Goal: Task Accomplishment & Management: Manage account settings

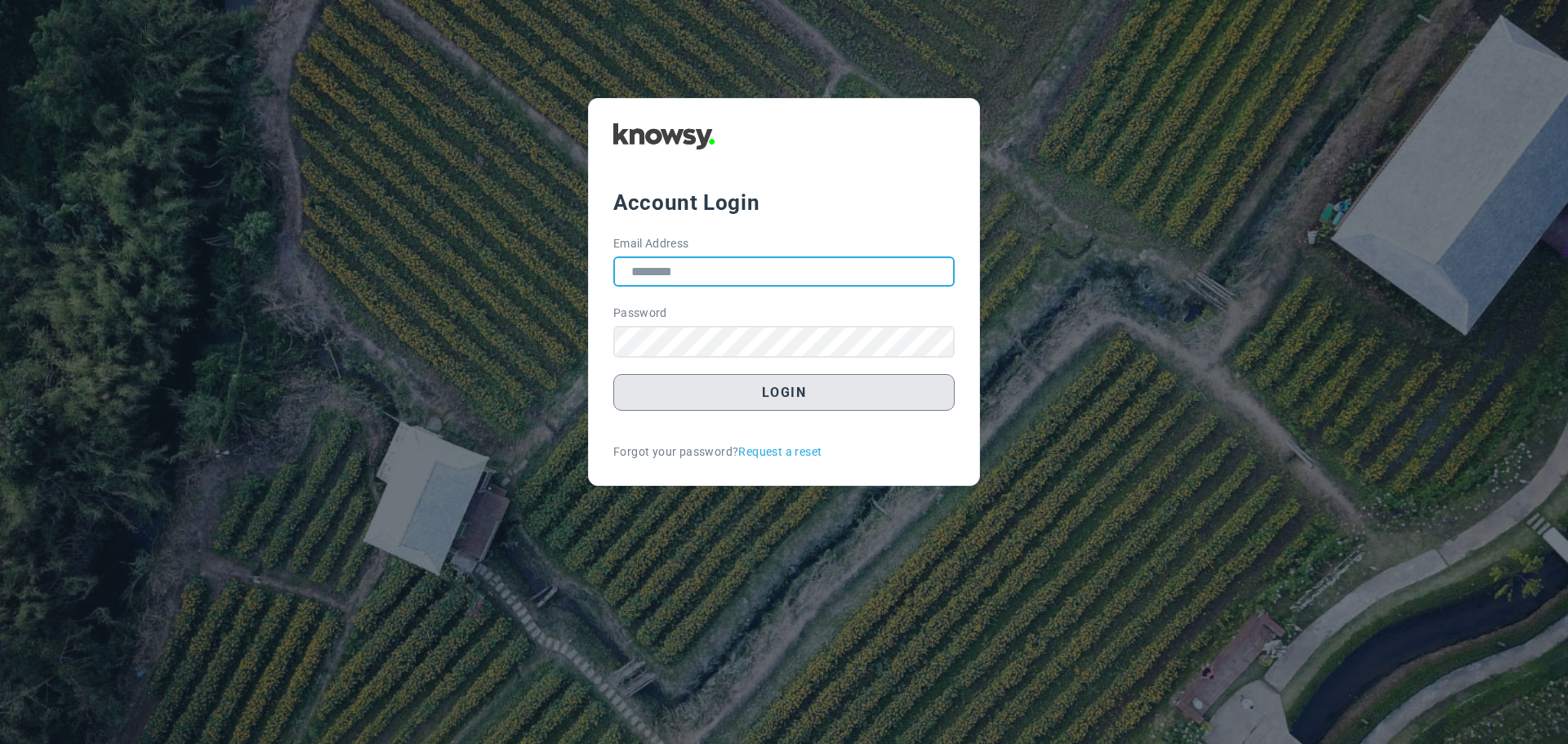
type input "**********"
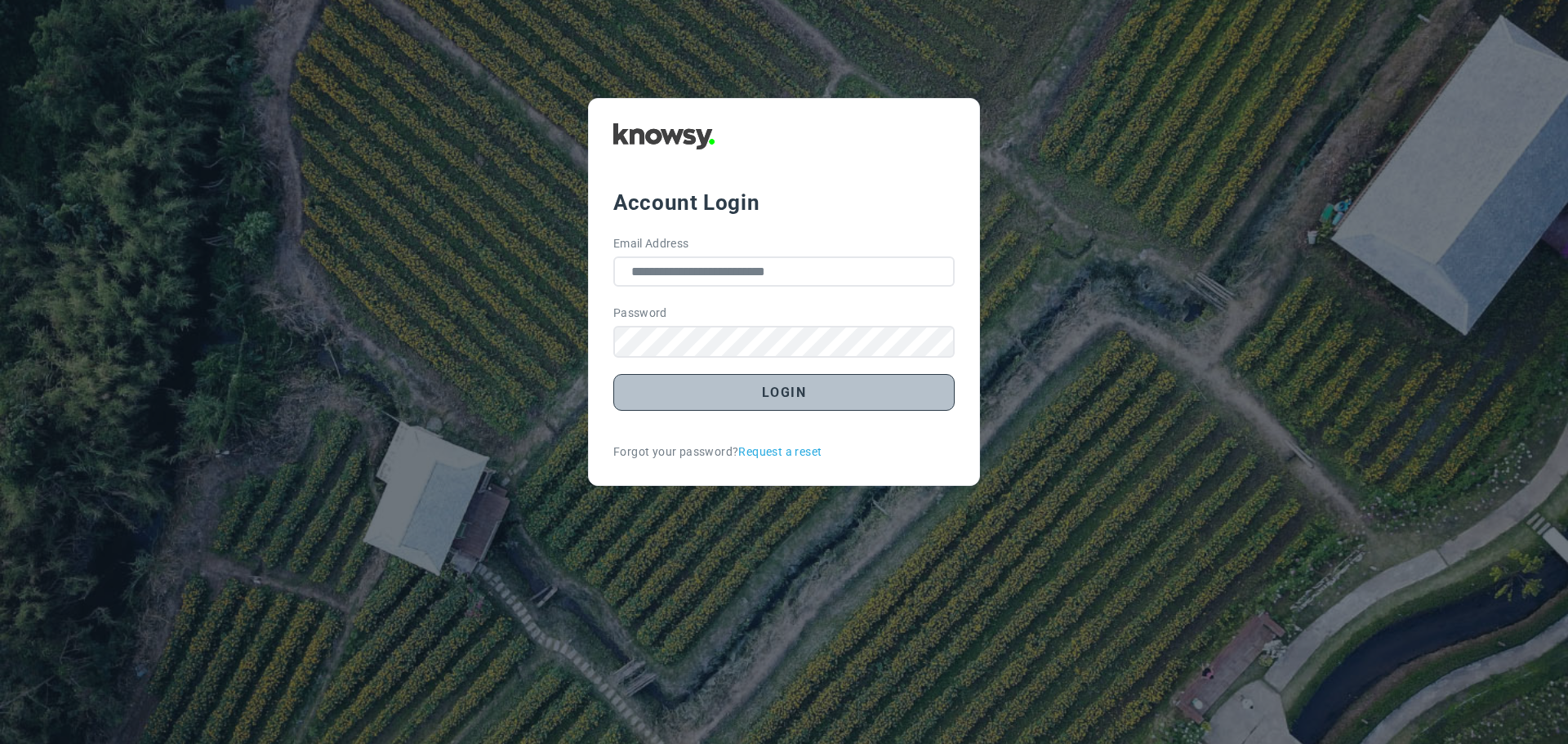
click at [781, 392] on button "Login" at bounding box center [784, 392] width 341 height 37
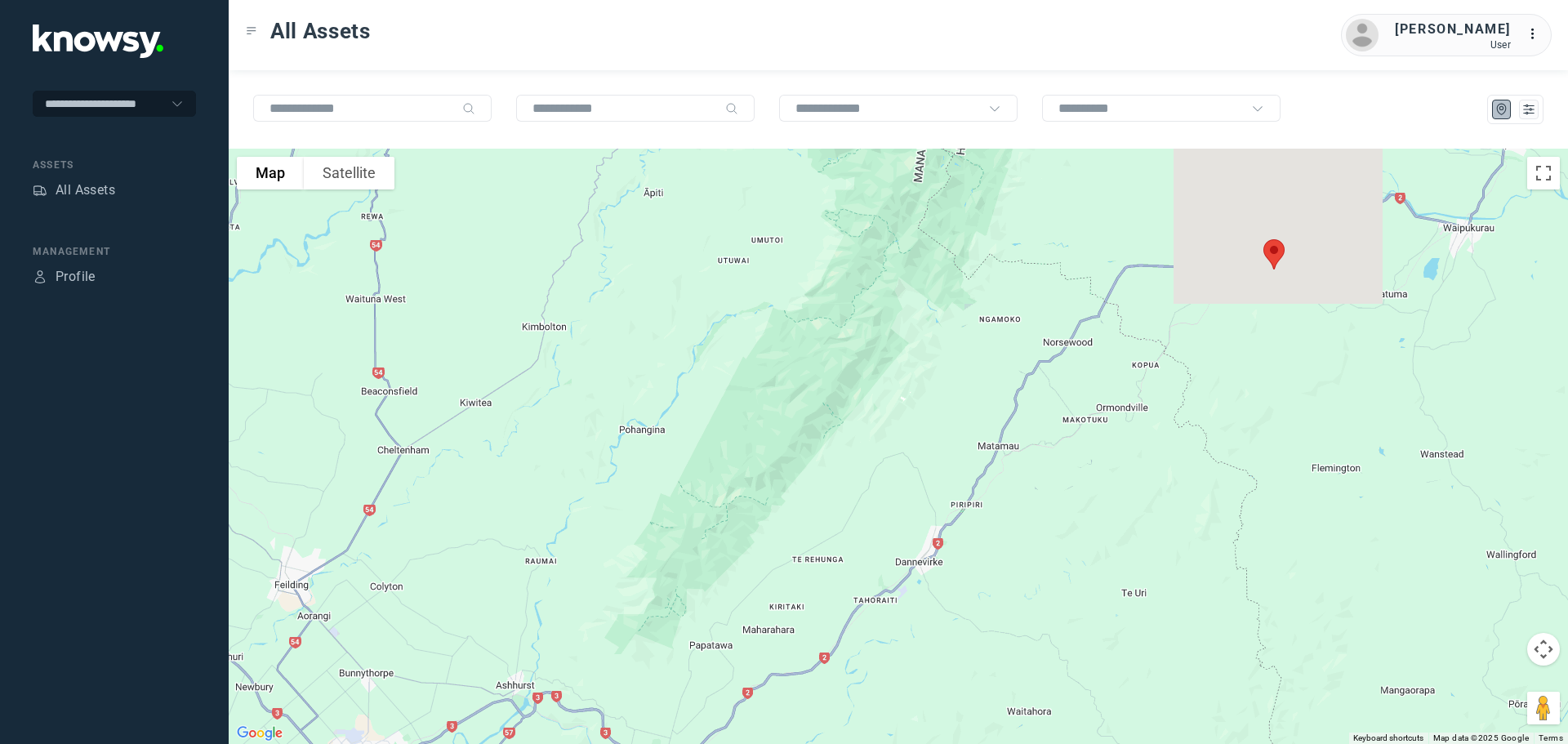
drag, startPoint x: 1250, startPoint y: 303, endPoint x: 1095, endPoint y: 537, distance: 280.7
click at [1102, 533] on div at bounding box center [898, 446] width 1339 height 595
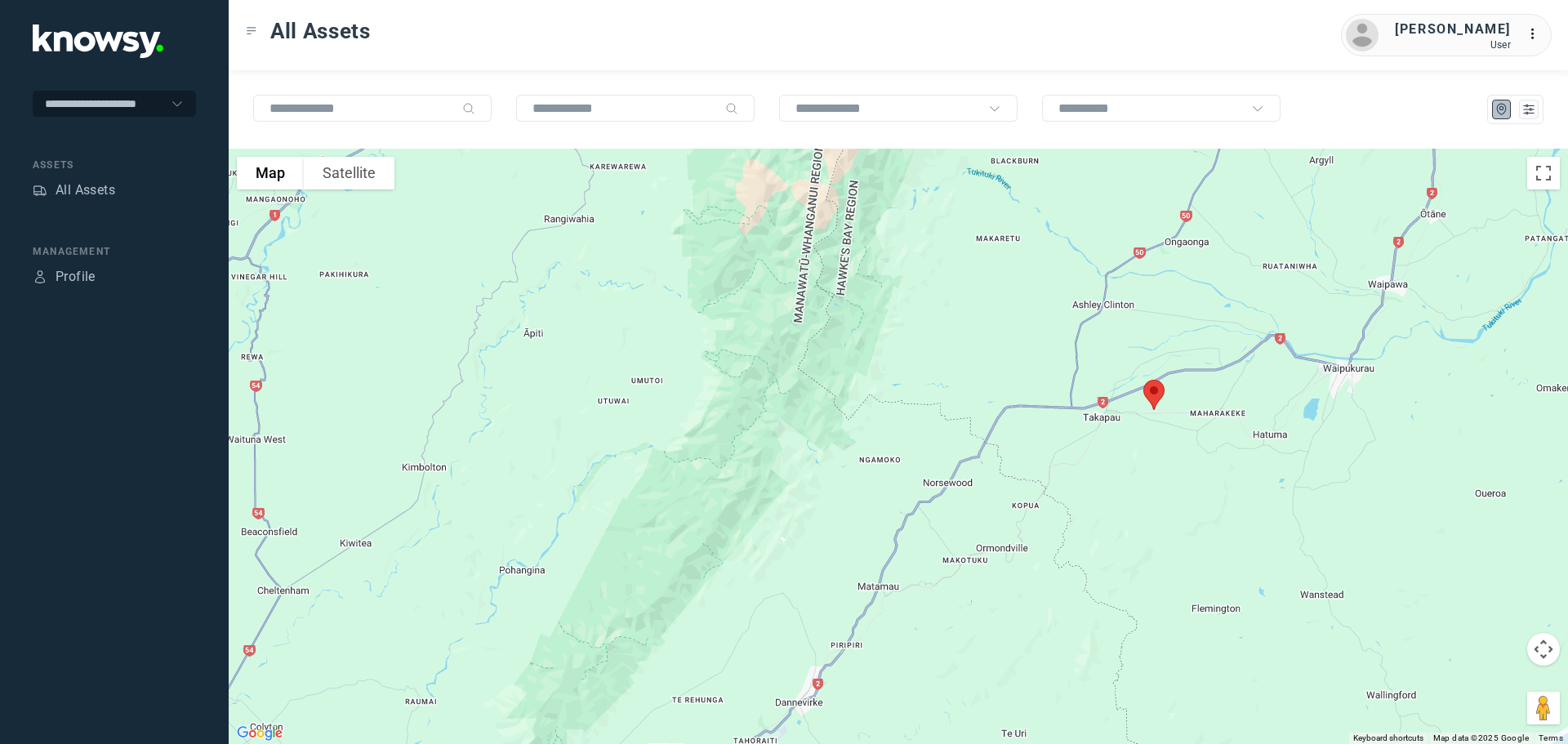
drag, startPoint x: 1126, startPoint y: 446, endPoint x: 1117, endPoint y: 497, distance: 51.8
click at [1121, 501] on div at bounding box center [898, 446] width 1339 height 595
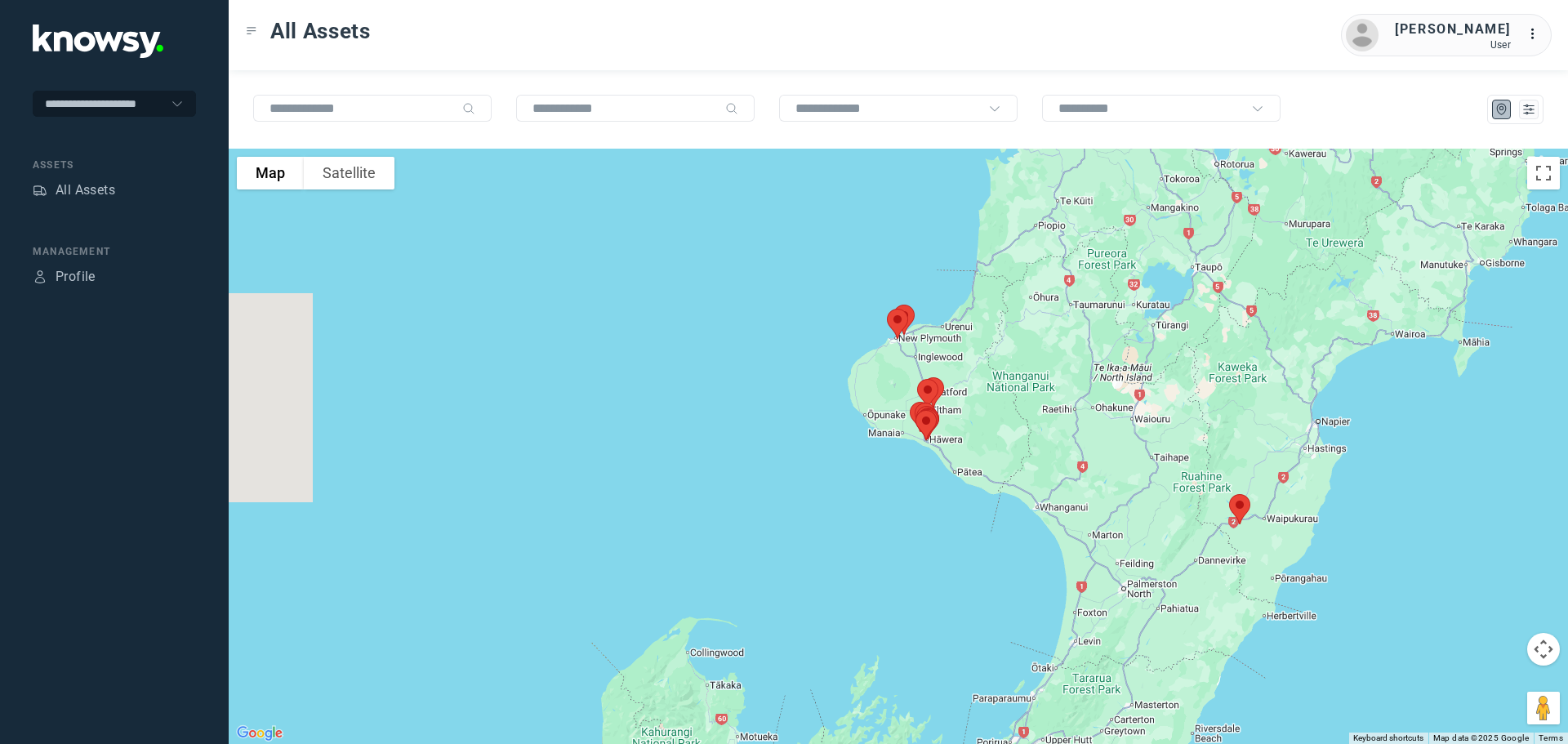
drag, startPoint x: 969, startPoint y: 358, endPoint x: 1064, endPoint y: 437, distance: 123.6
click at [1066, 437] on div at bounding box center [898, 446] width 1339 height 595
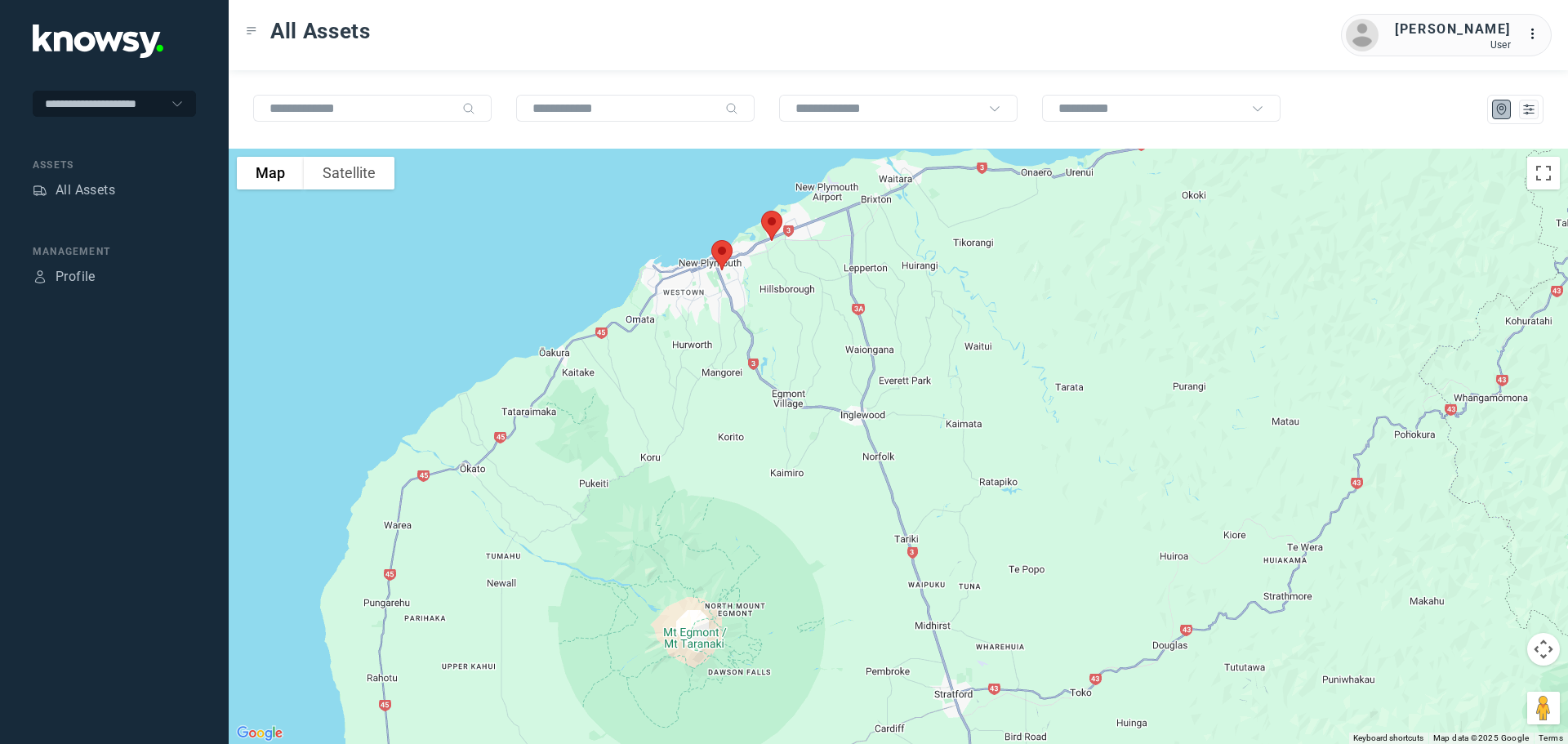
drag, startPoint x: 727, startPoint y: 204, endPoint x: 803, endPoint y: 389, distance: 200.0
click at [803, 389] on div at bounding box center [898, 446] width 1339 height 595
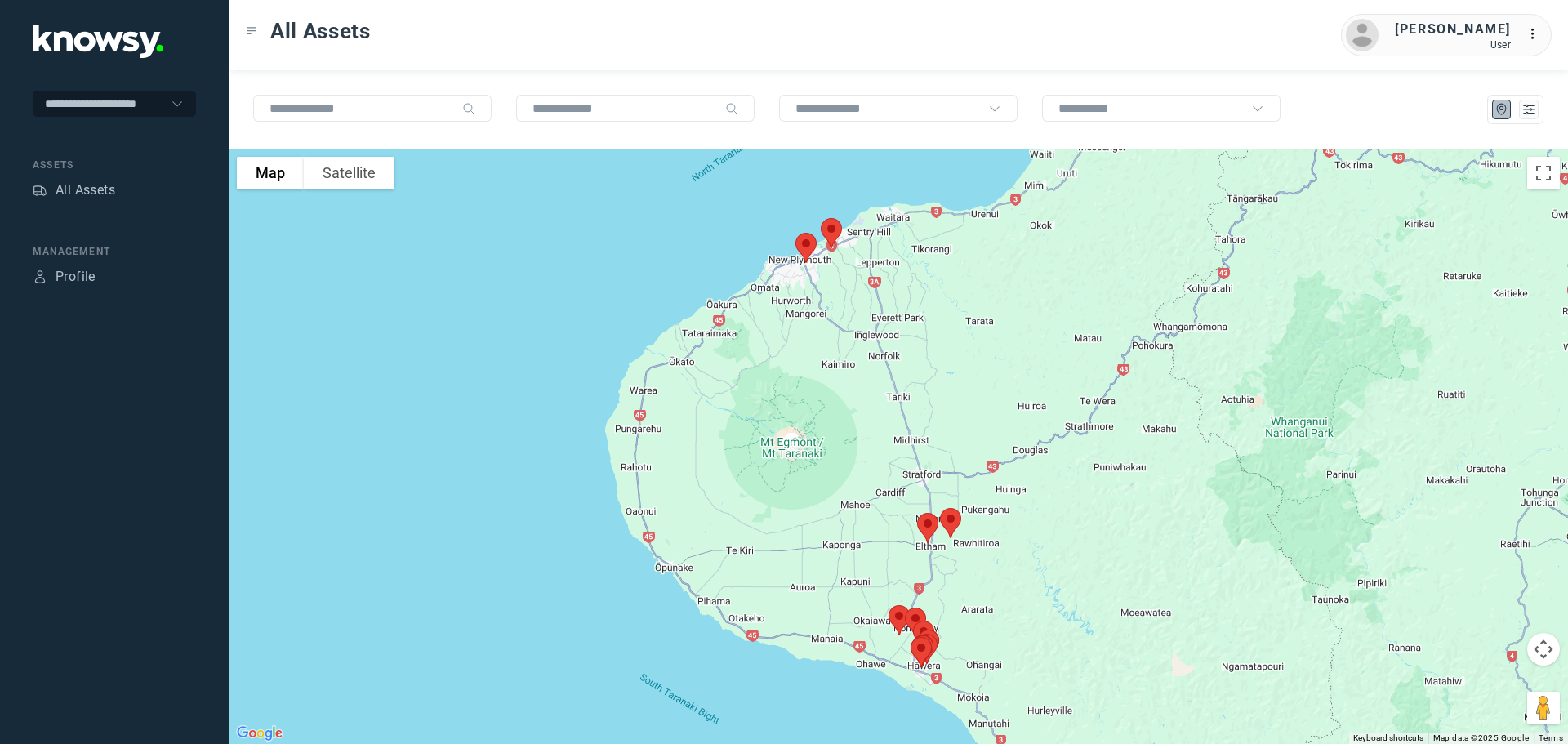
drag, startPoint x: 936, startPoint y: 535, endPoint x: 889, endPoint y: 311, distance: 228.9
click at [891, 310] on div at bounding box center [898, 446] width 1339 height 595
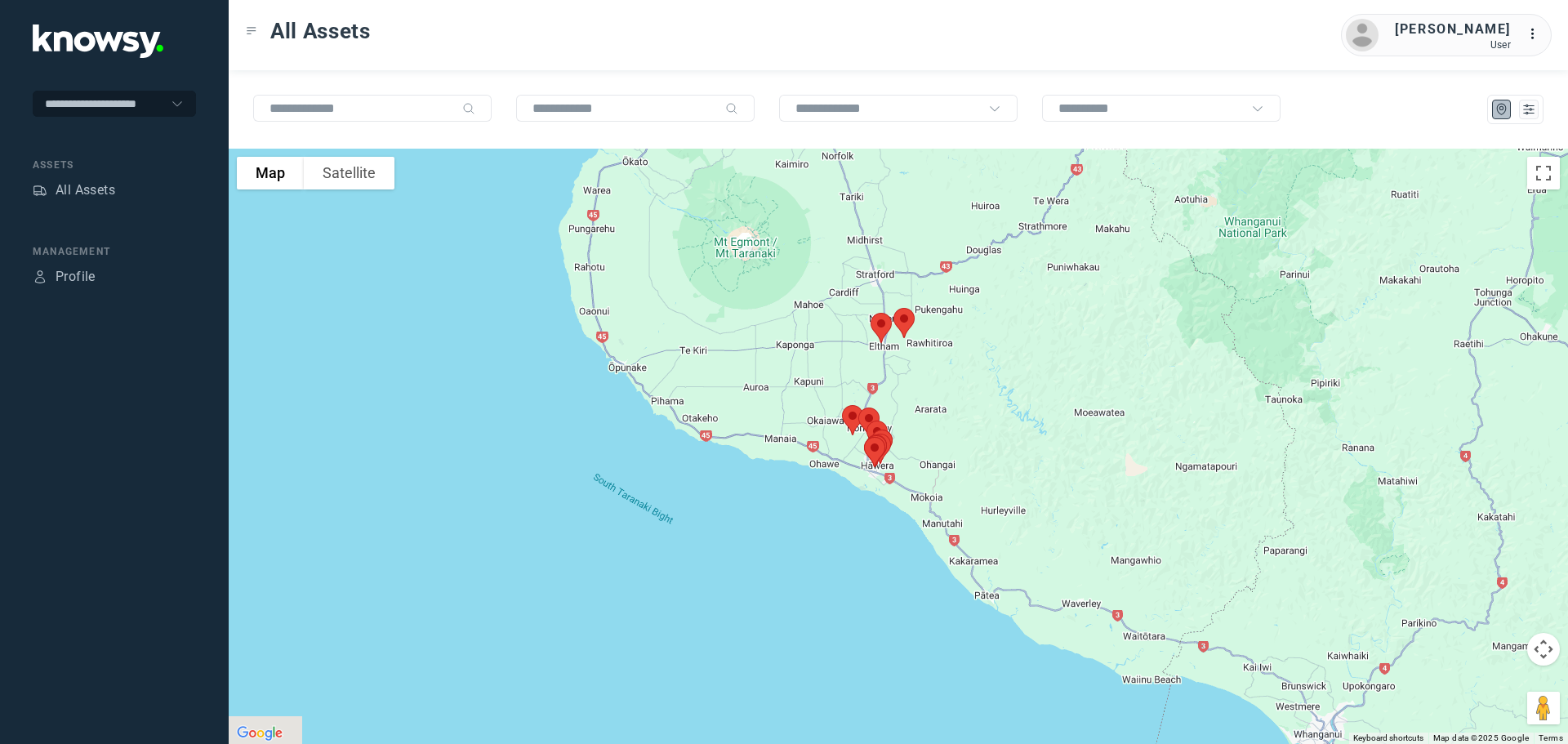
drag, startPoint x: 973, startPoint y: 459, endPoint x: 948, endPoint y: 374, distance: 88.6
click at [949, 376] on div at bounding box center [898, 446] width 1339 height 595
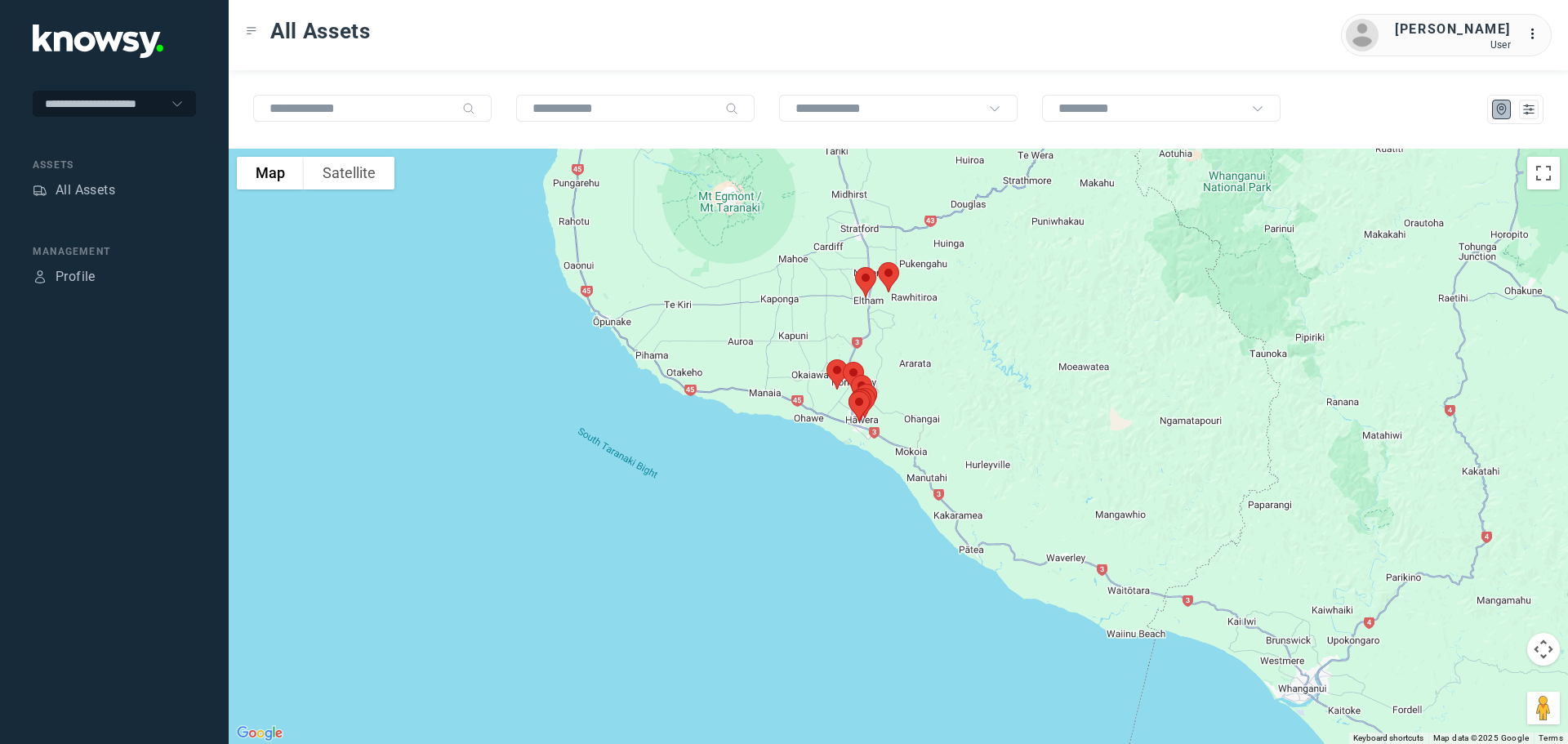
click at [865, 278] on img at bounding box center [865, 282] width 34 height 44
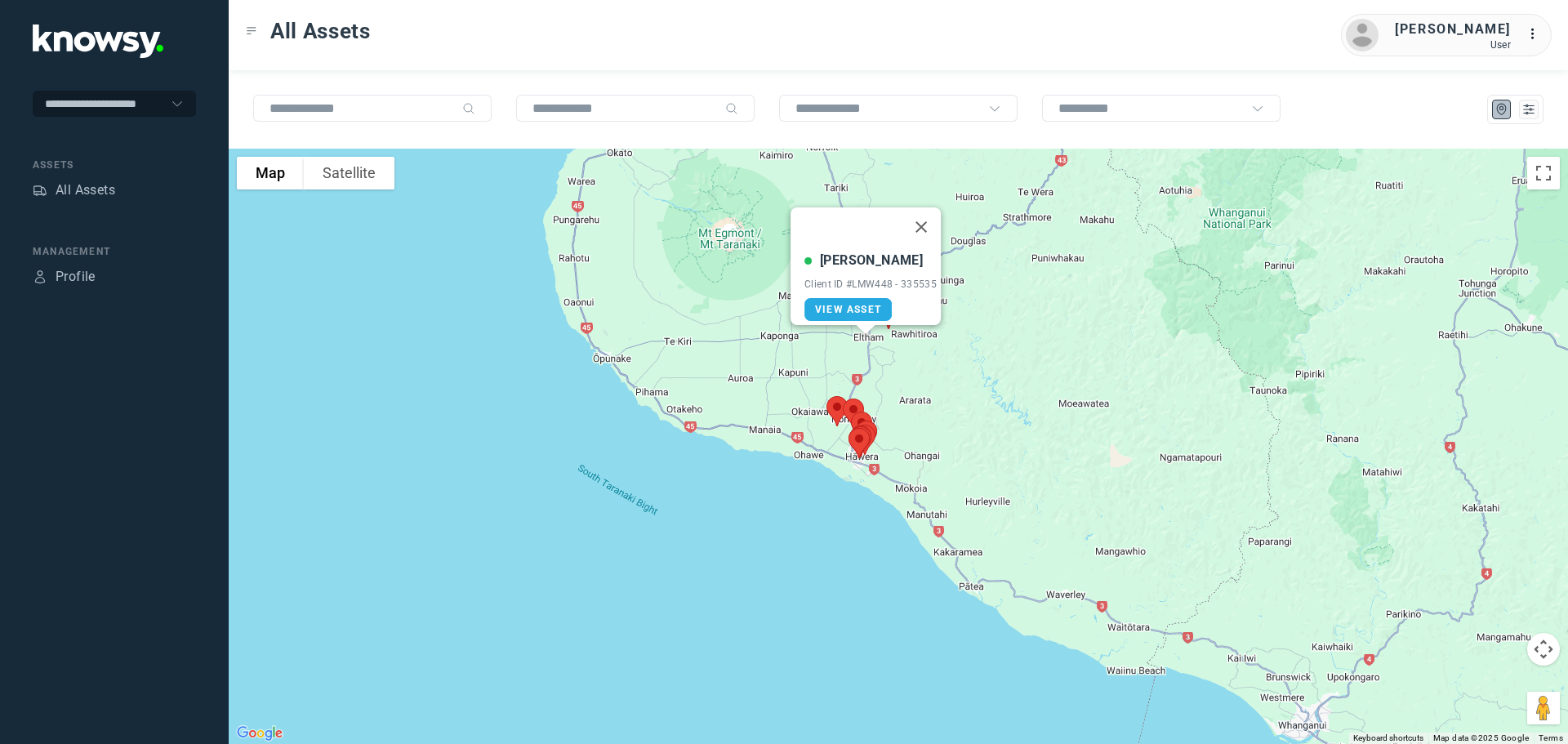
click at [925, 212] on button "Close" at bounding box center [921, 226] width 39 height 39
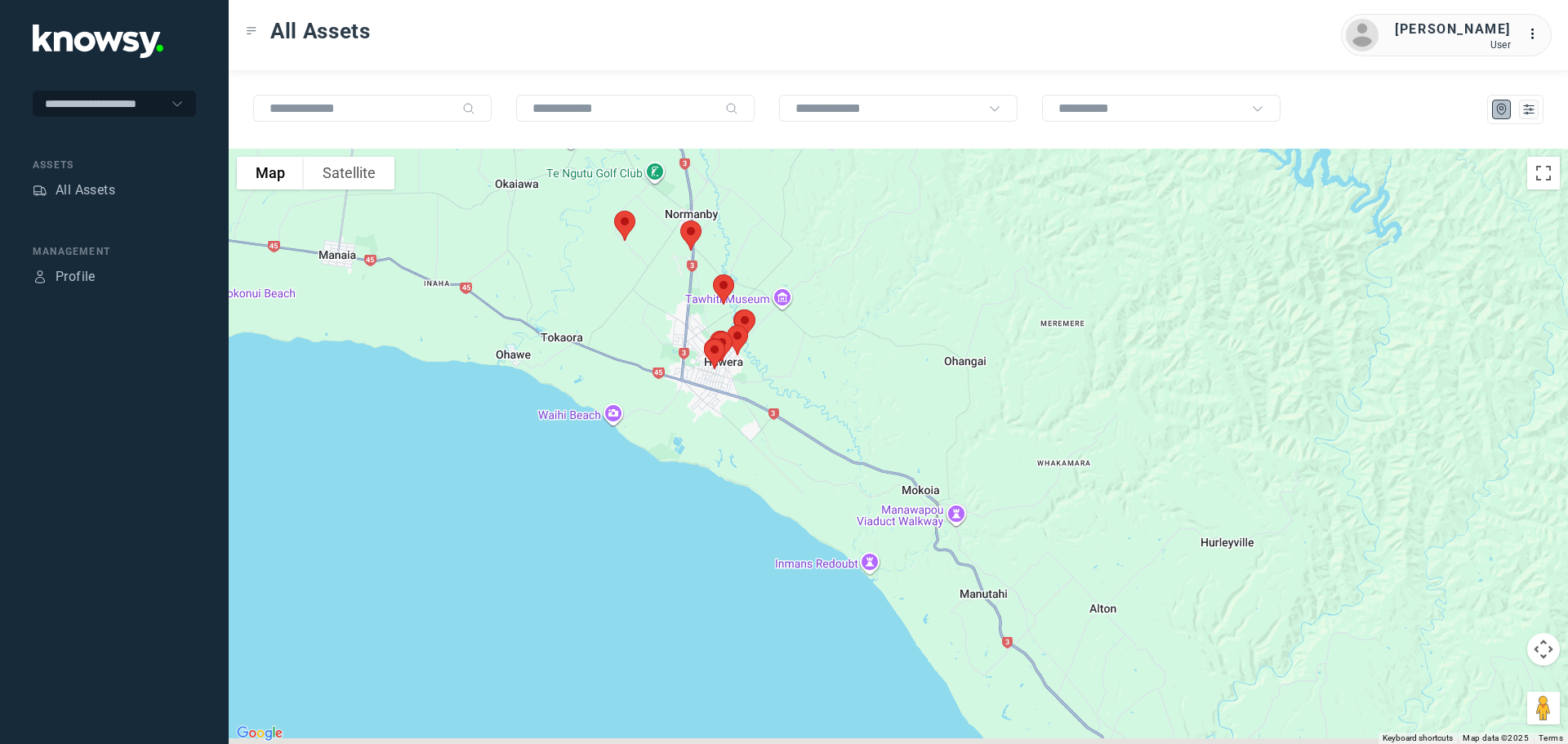
drag, startPoint x: 783, startPoint y: 426, endPoint x: 784, endPoint y: 260, distance: 166.0
click at [784, 260] on div at bounding box center [898, 446] width 1339 height 595
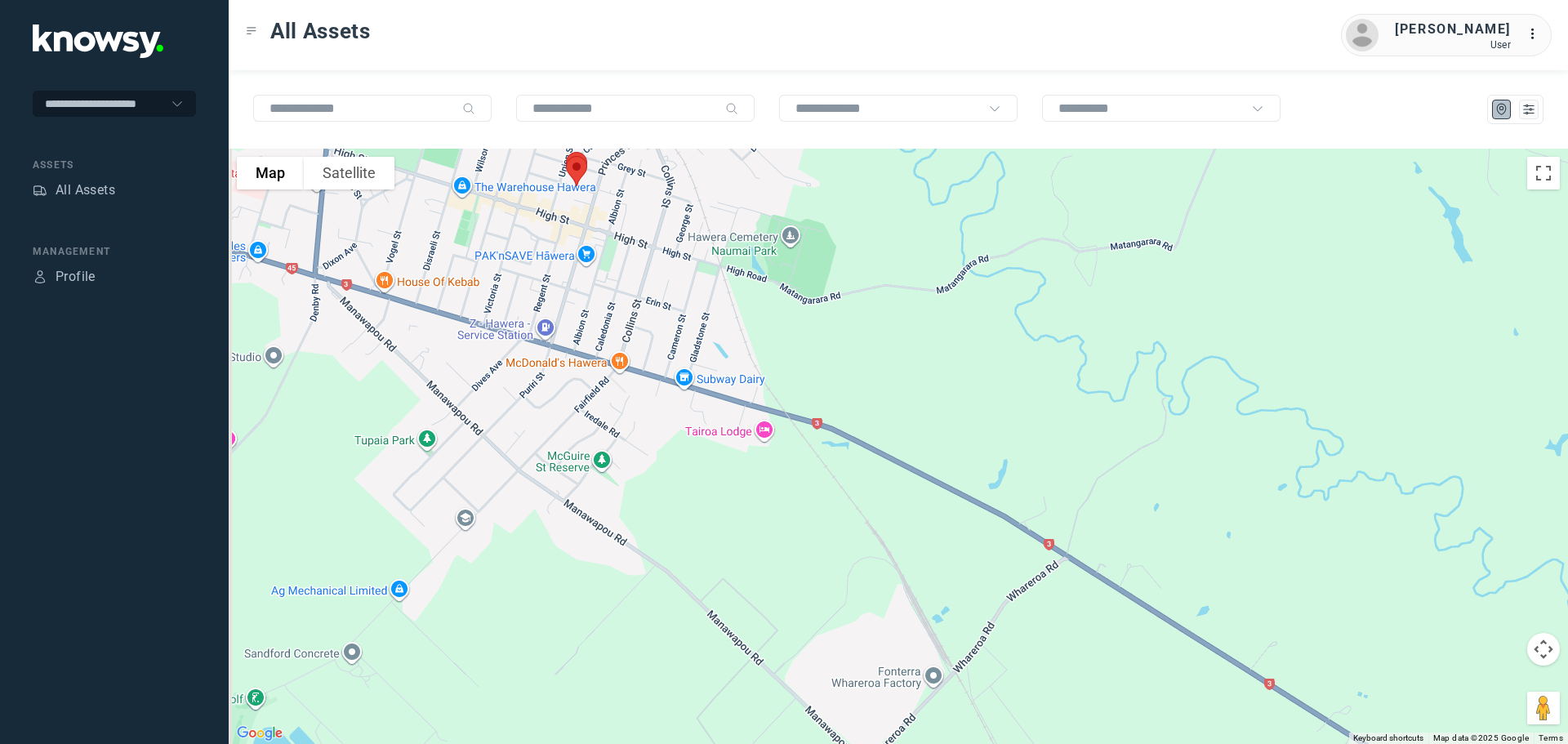
drag, startPoint x: 764, startPoint y: 314, endPoint x: 868, endPoint y: 408, distance: 140.2
click at [867, 408] on div at bounding box center [898, 446] width 1339 height 595
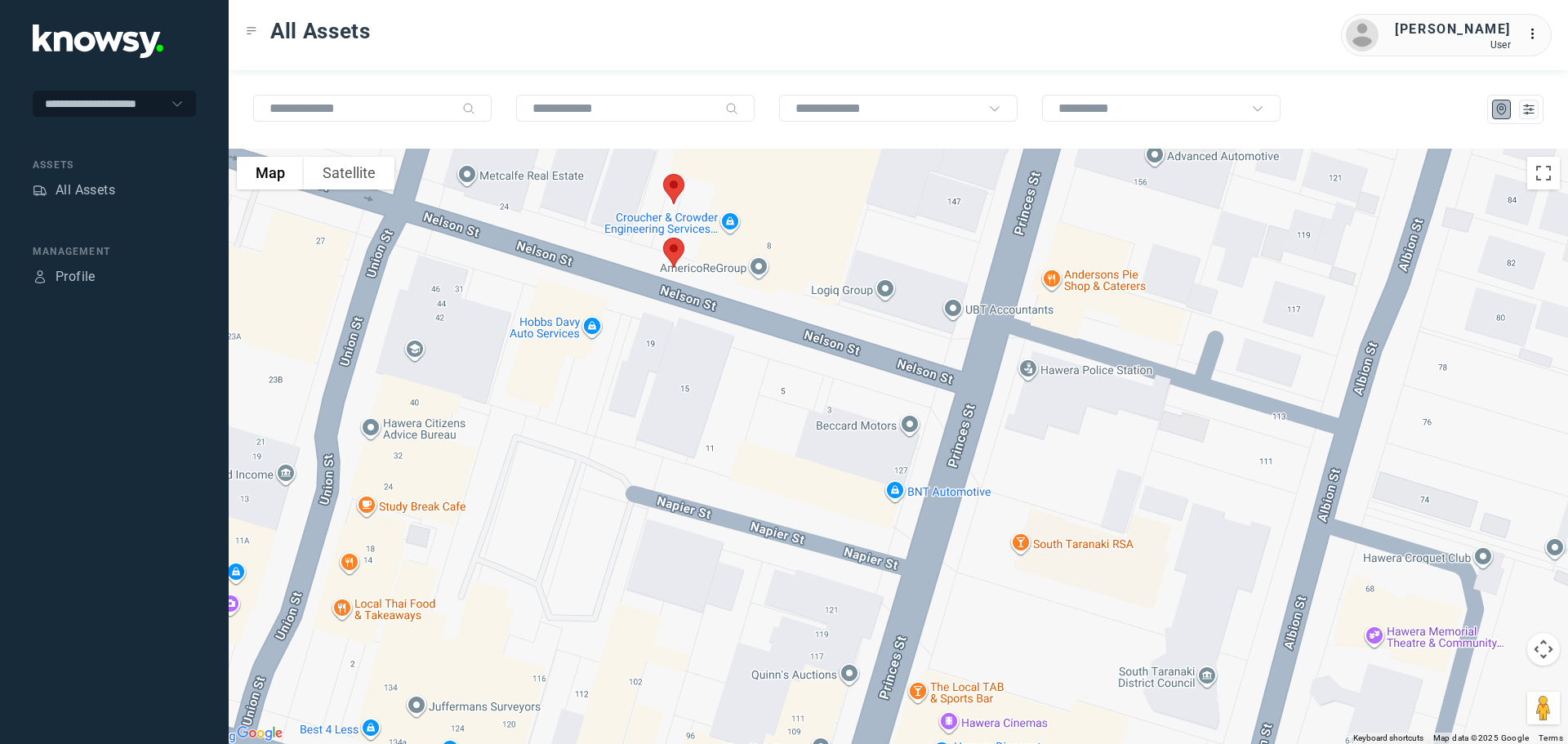
drag, startPoint x: 772, startPoint y: 245, endPoint x: 774, endPoint y: 308, distance: 63.0
click at [783, 304] on div at bounding box center [898, 446] width 1339 height 595
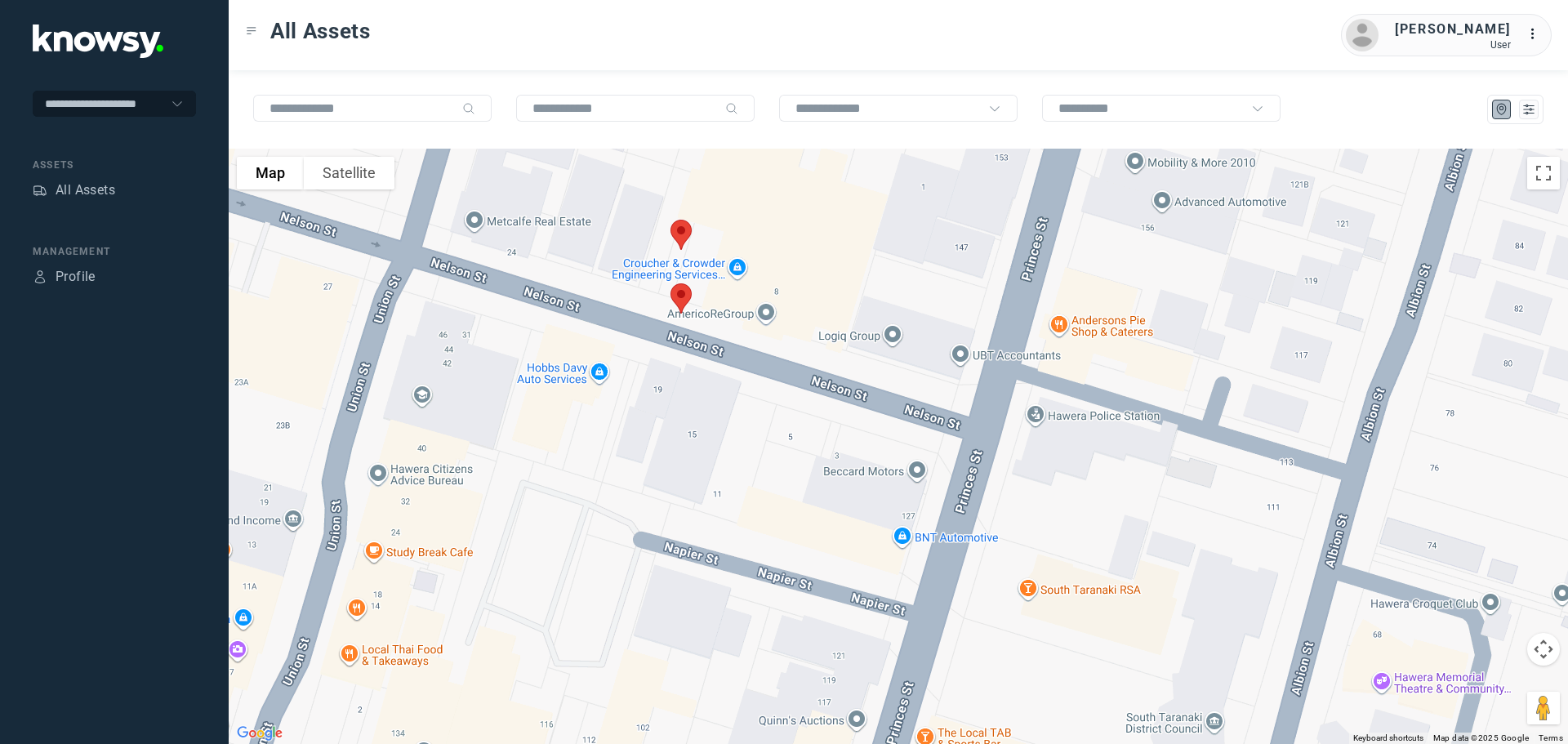
click at [674, 296] on img at bounding box center [680, 298] width 34 height 44
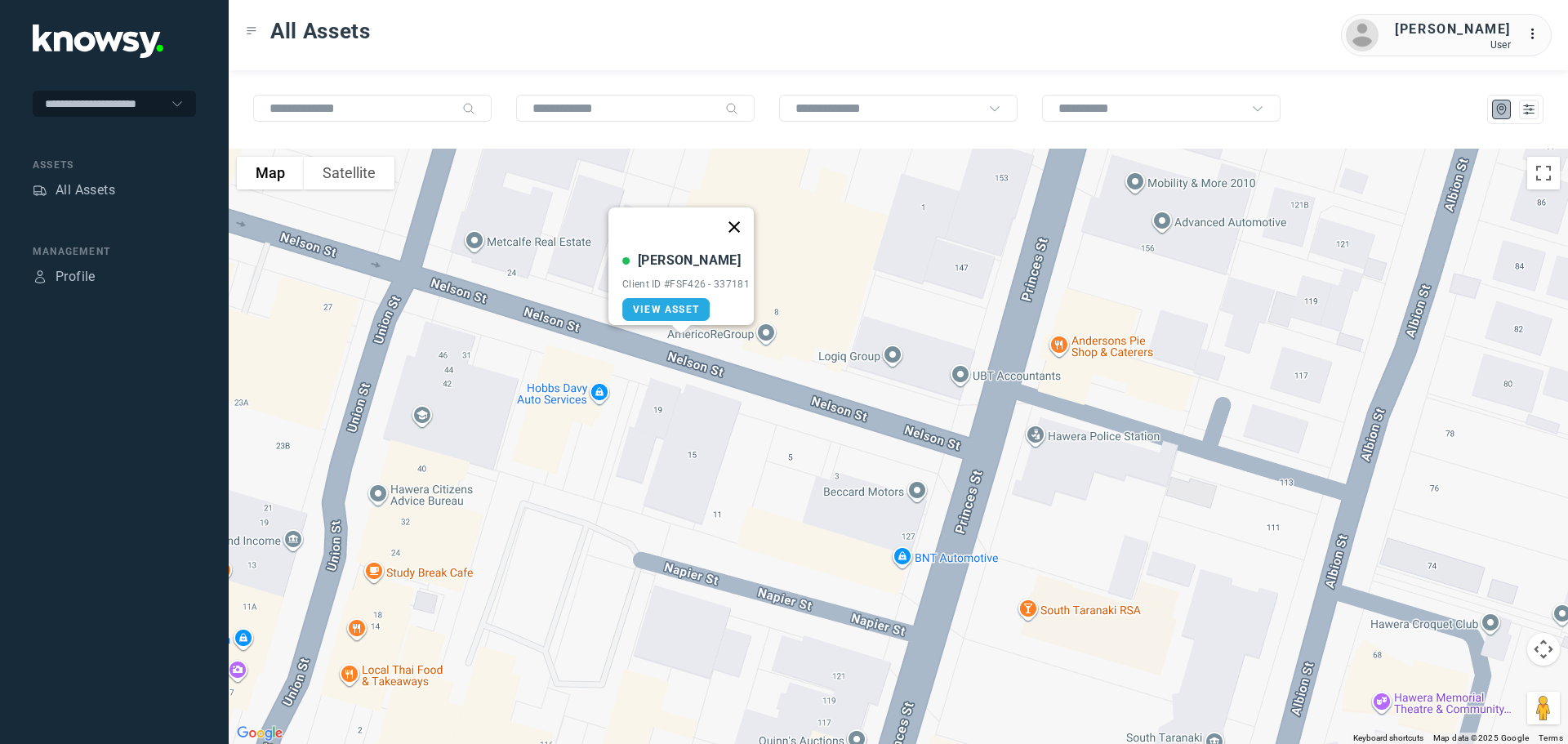
click at [742, 218] on button "Close" at bounding box center [734, 226] width 39 height 39
click at [687, 257] on img at bounding box center [680, 255] width 34 height 44
click at [682, 252] on img at bounding box center [680, 255] width 34 height 44
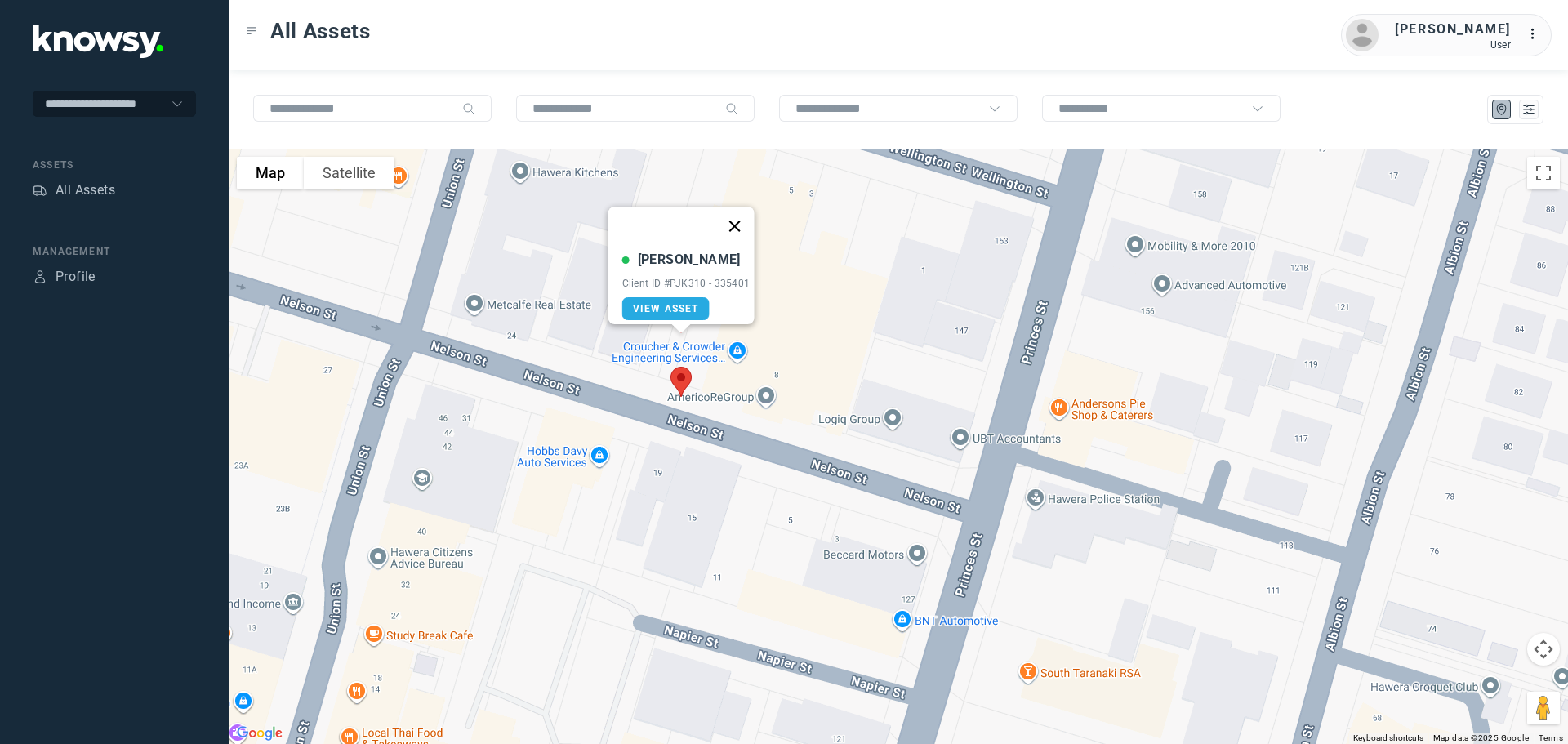
click at [735, 217] on button "Close" at bounding box center [734, 225] width 39 height 39
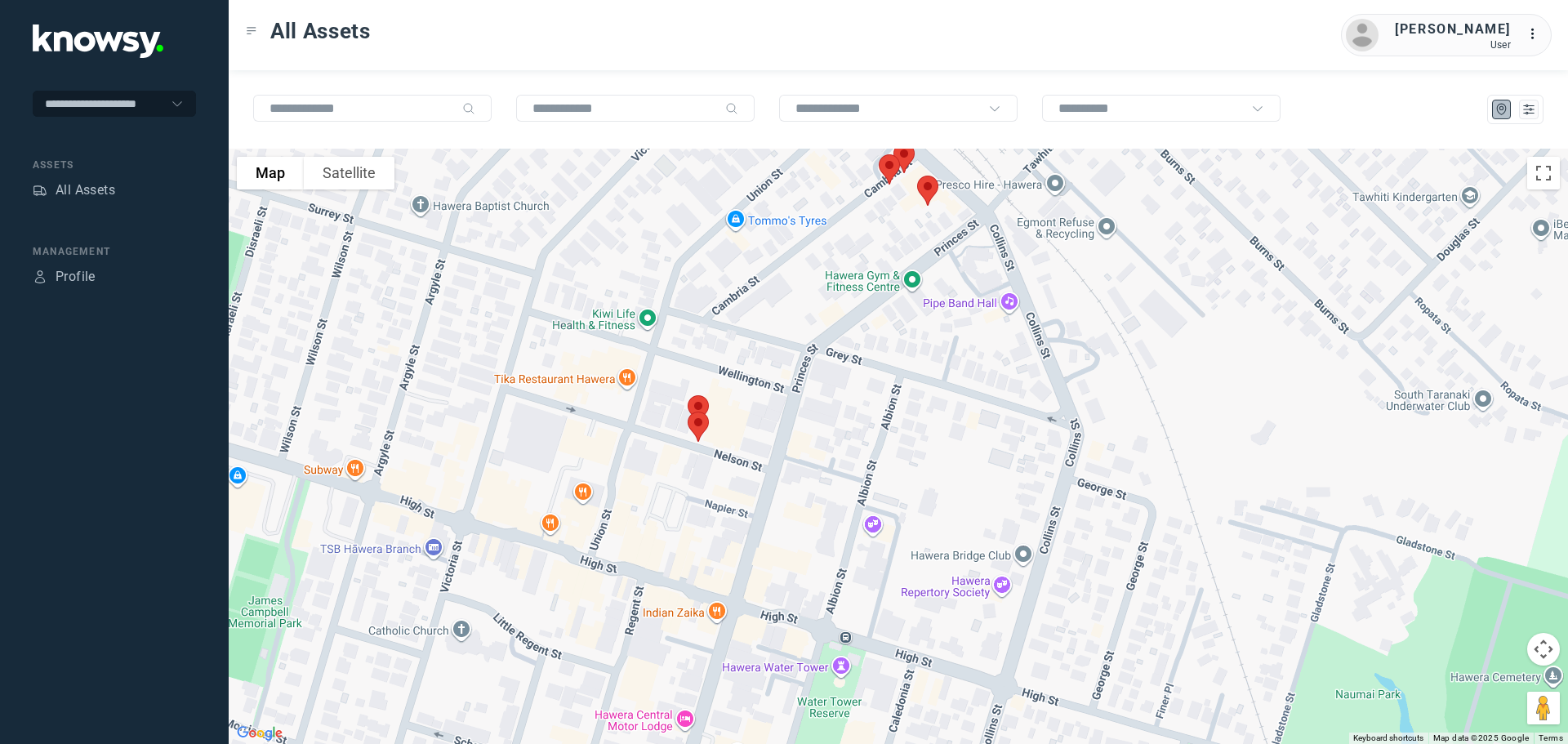
drag, startPoint x: 876, startPoint y: 321, endPoint x: 761, endPoint y: 417, distance: 149.8
click at [761, 417] on div at bounding box center [898, 446] width 1339 height 595
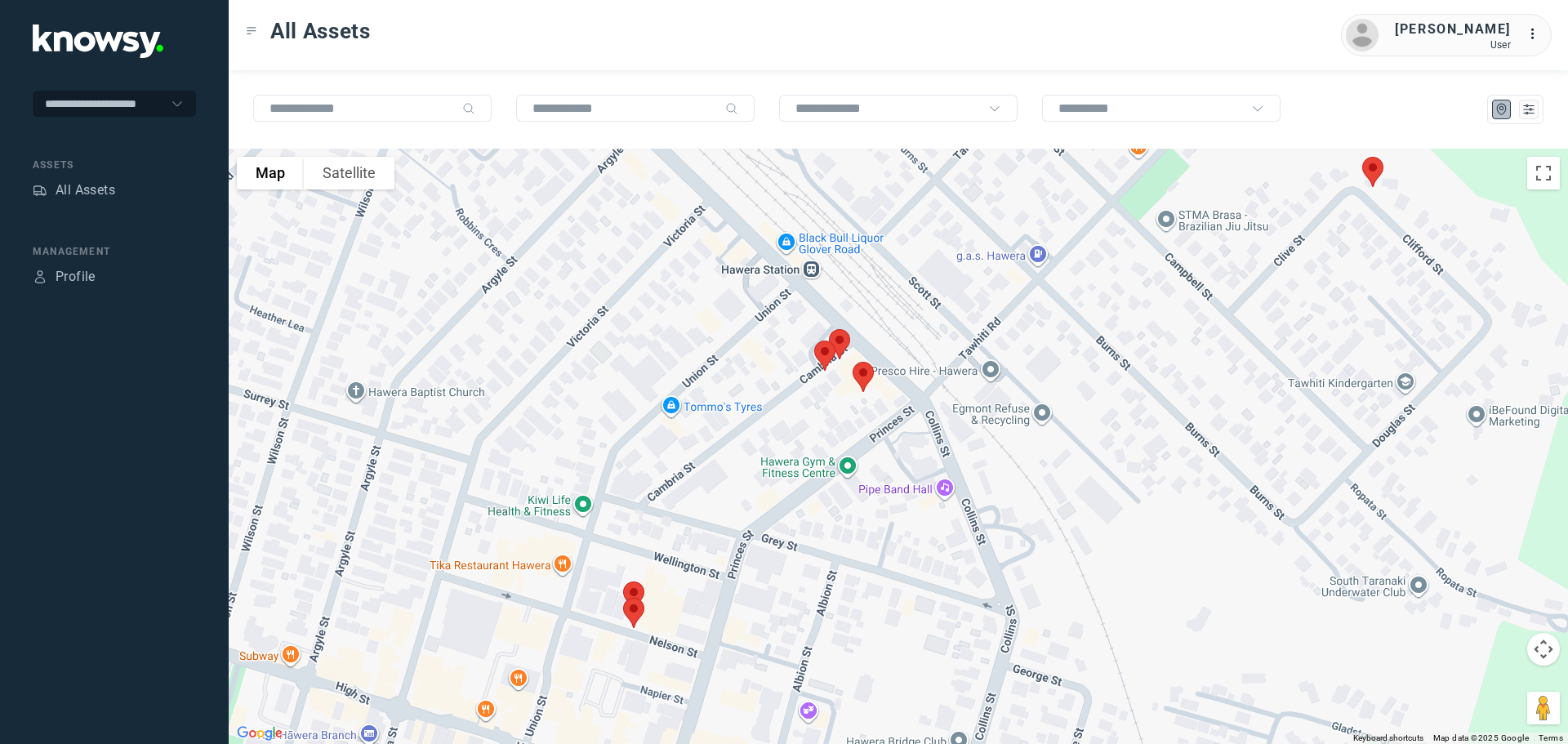
drag, startPoint x: 772, startPoint y: 333, endPoint x: 797, endPoint y: 447, distance: 116.7
click at [797, 447] on div at bounding box center [898, 446] width 1339 height 595
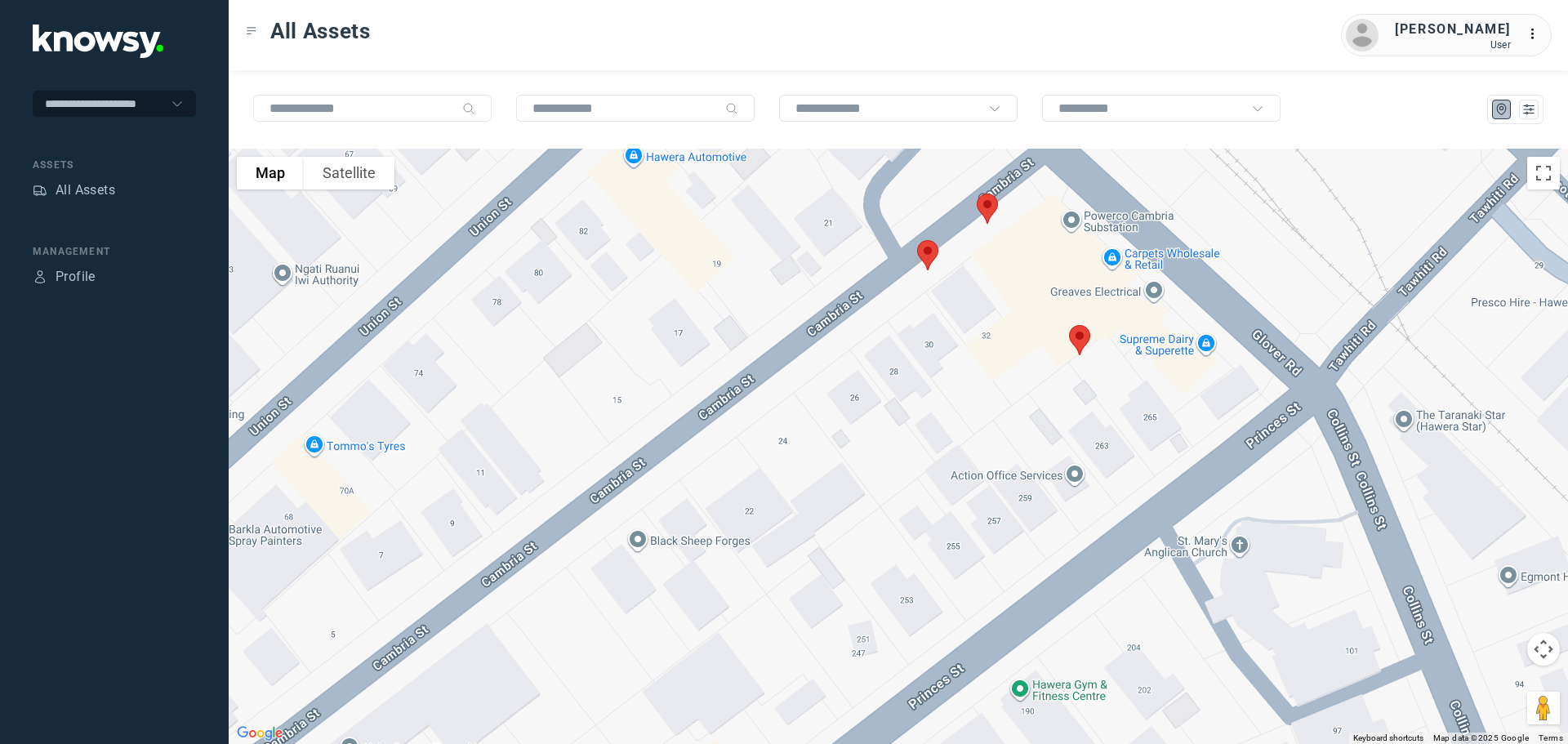
click at [1078, 337] on img at bounding box center [1079, 340] width 34 height 44
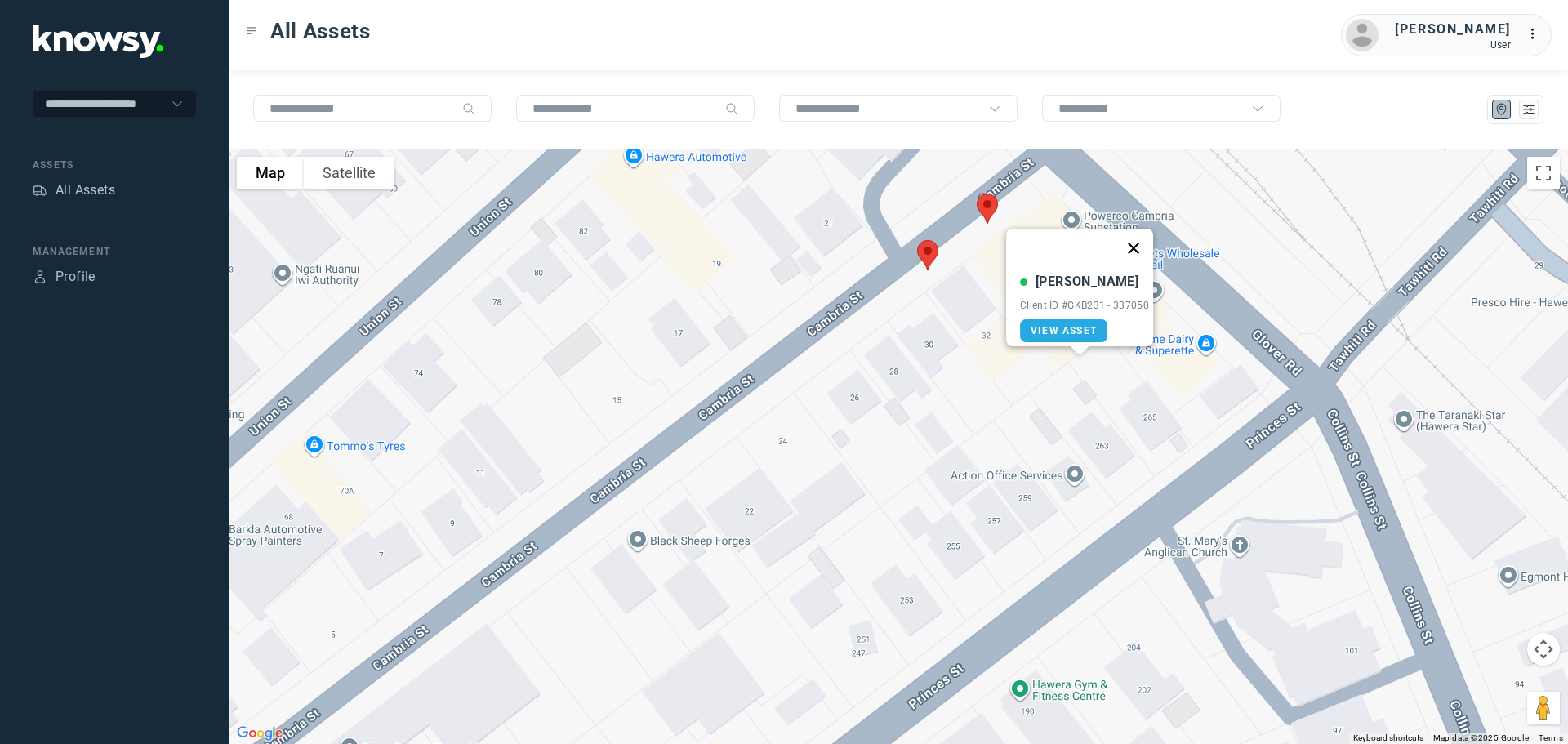
click at [1137, 241] on button "Close" at bounding box center [1133, 248] width 39 height 39
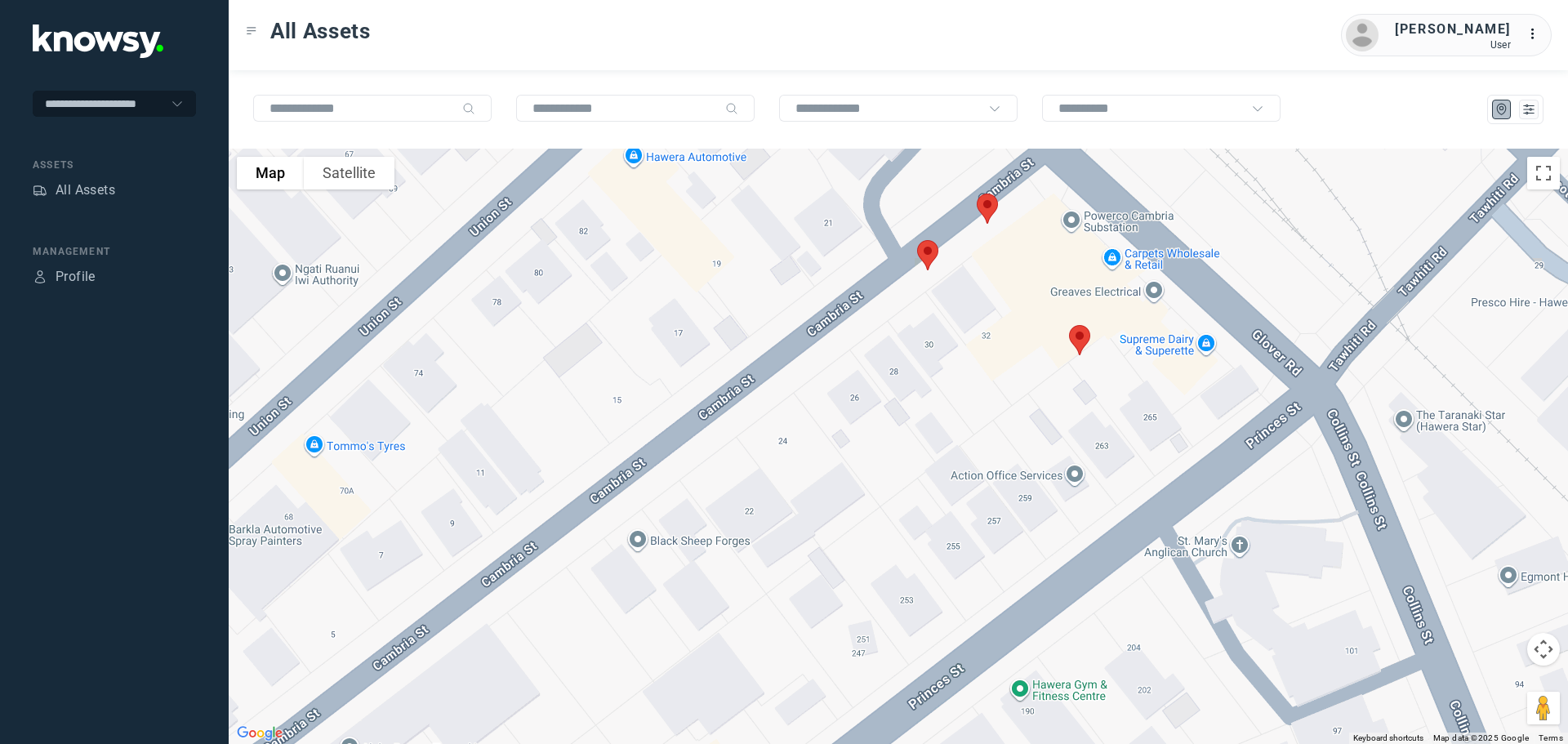
click at [988, 210] on img at bounding box center [987, 209] width 34 height 44
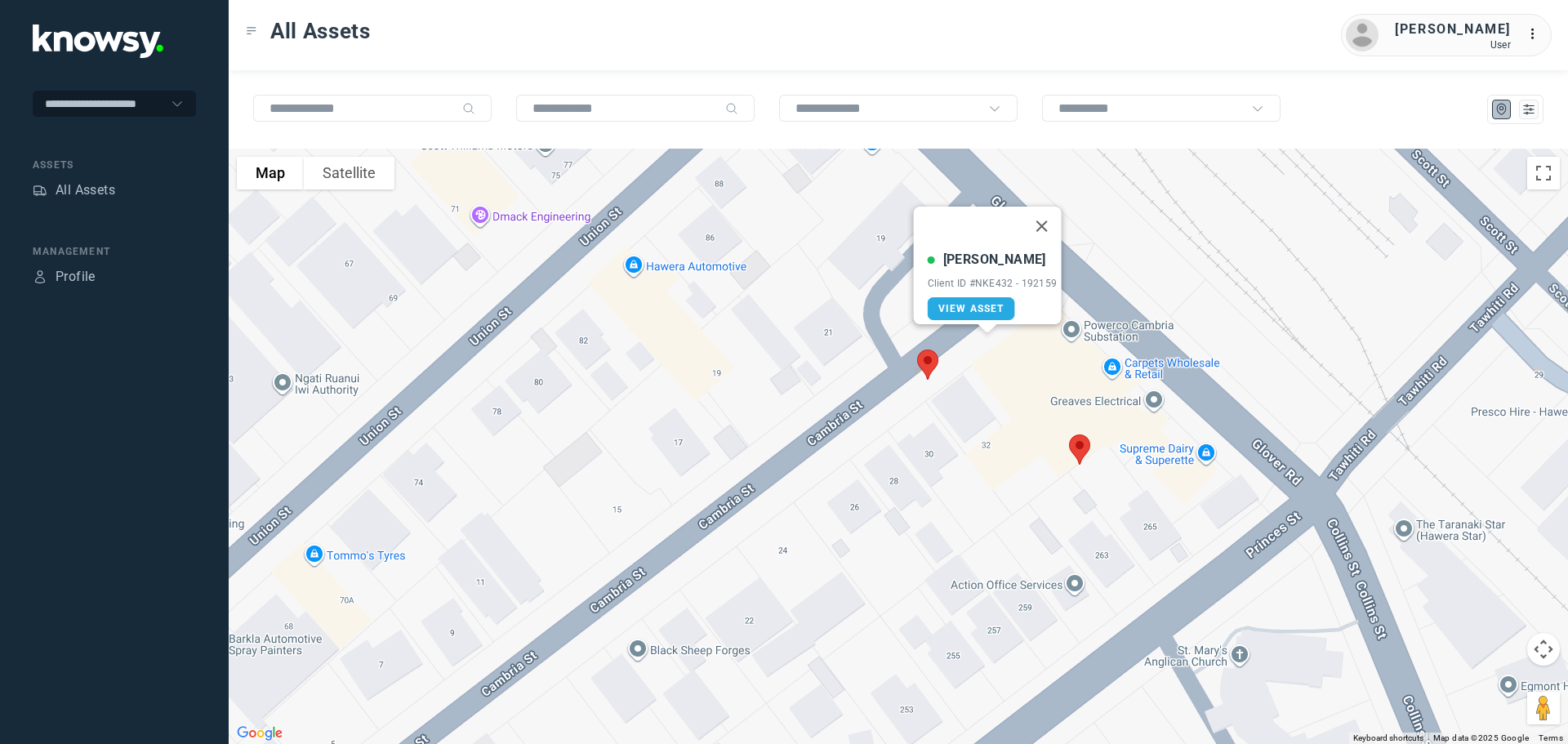
click at [925, 360] on img at bounding box center [928, 365] width 34 height 44
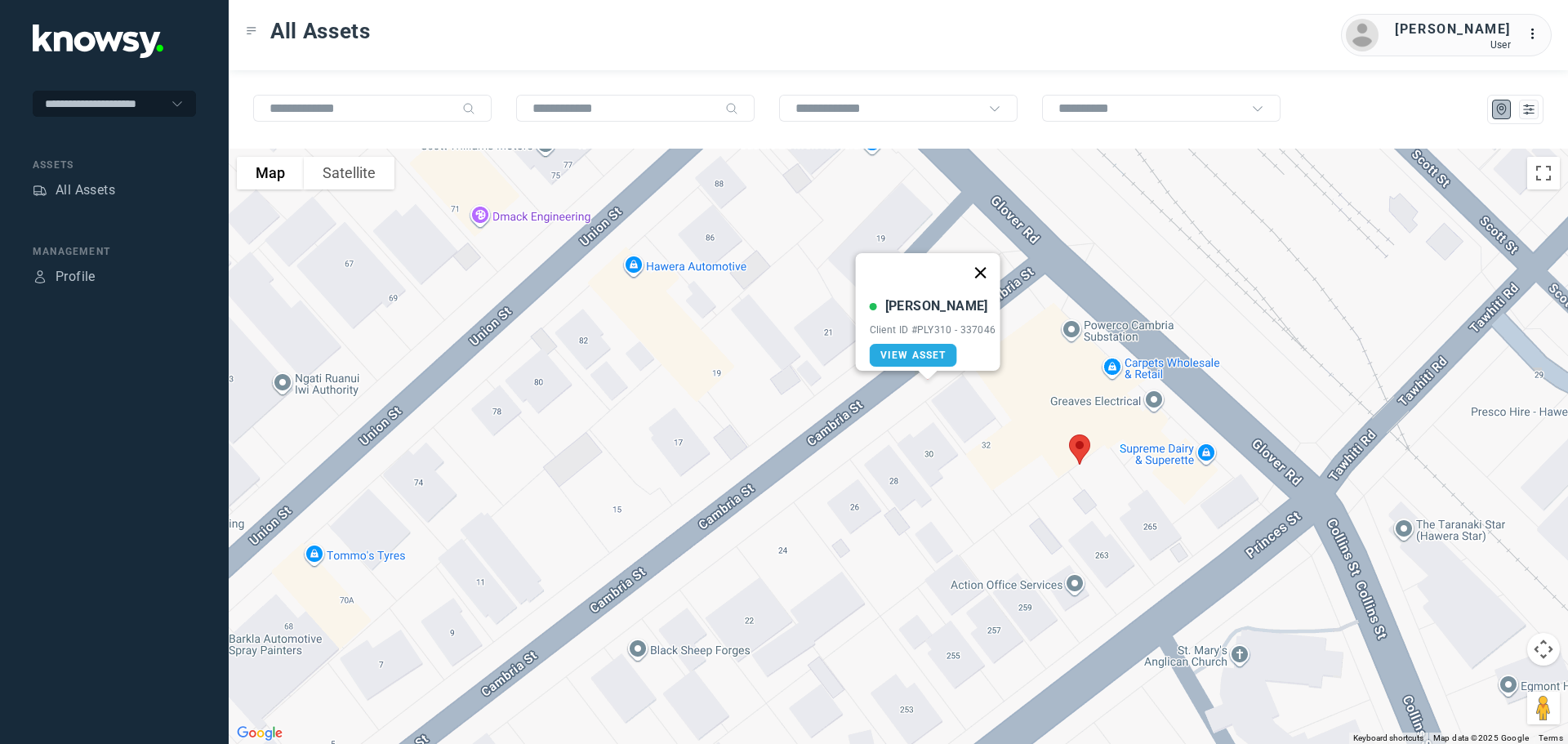
click at [991, 258] on button "Close" at bounding box center [980, 272] width 39 height 39
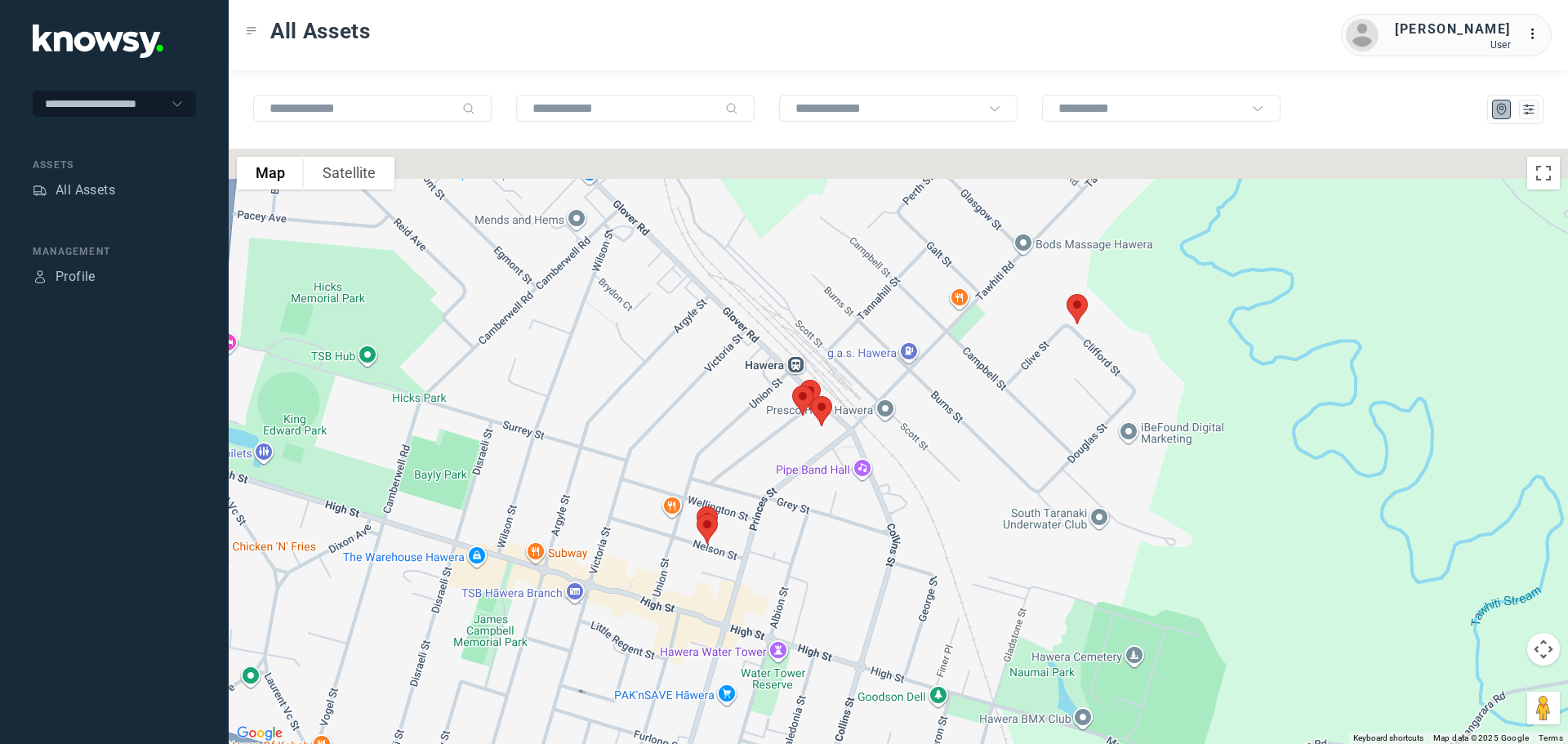
drag, startPoint x: 687, startPoint y: 229, endPoint x: 750, endPoint y: 452, distance: 231.7
click at [750, 452] on div at bounding box center [898, 446] width 1339 height 595
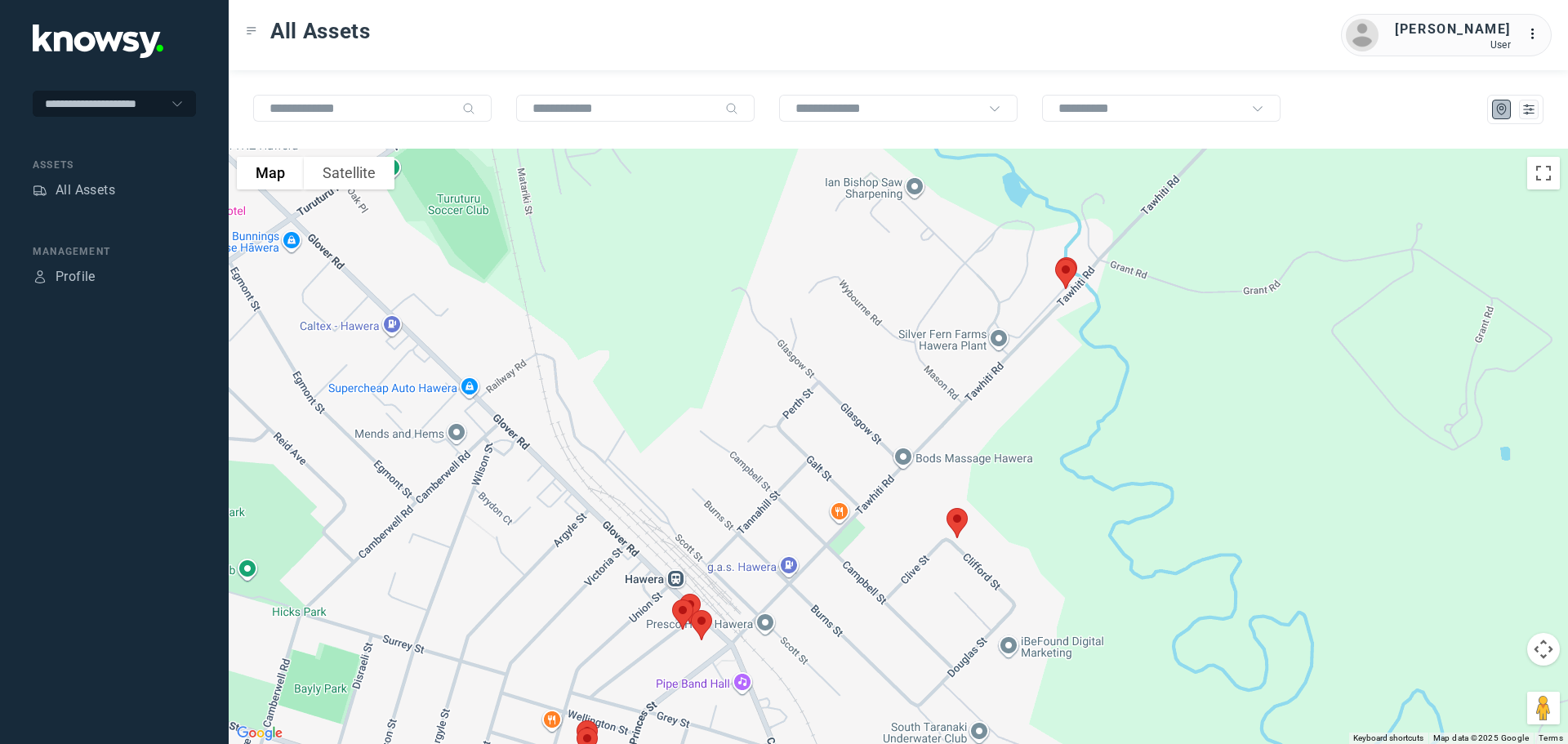
drag, startPoint x: 936, startPoint y: 492, endPoint x: 811, endPoint y: 513, distance: 126.8
click at [811, 513] on div at bounding box center [898, 446] width 1339 height 595
click at [958, 526] on img at bounding box center [956, 523] width 34 height 44
click at [1015, 417] on button "Close" at bounding box center [1010, 431] width 39 height 39
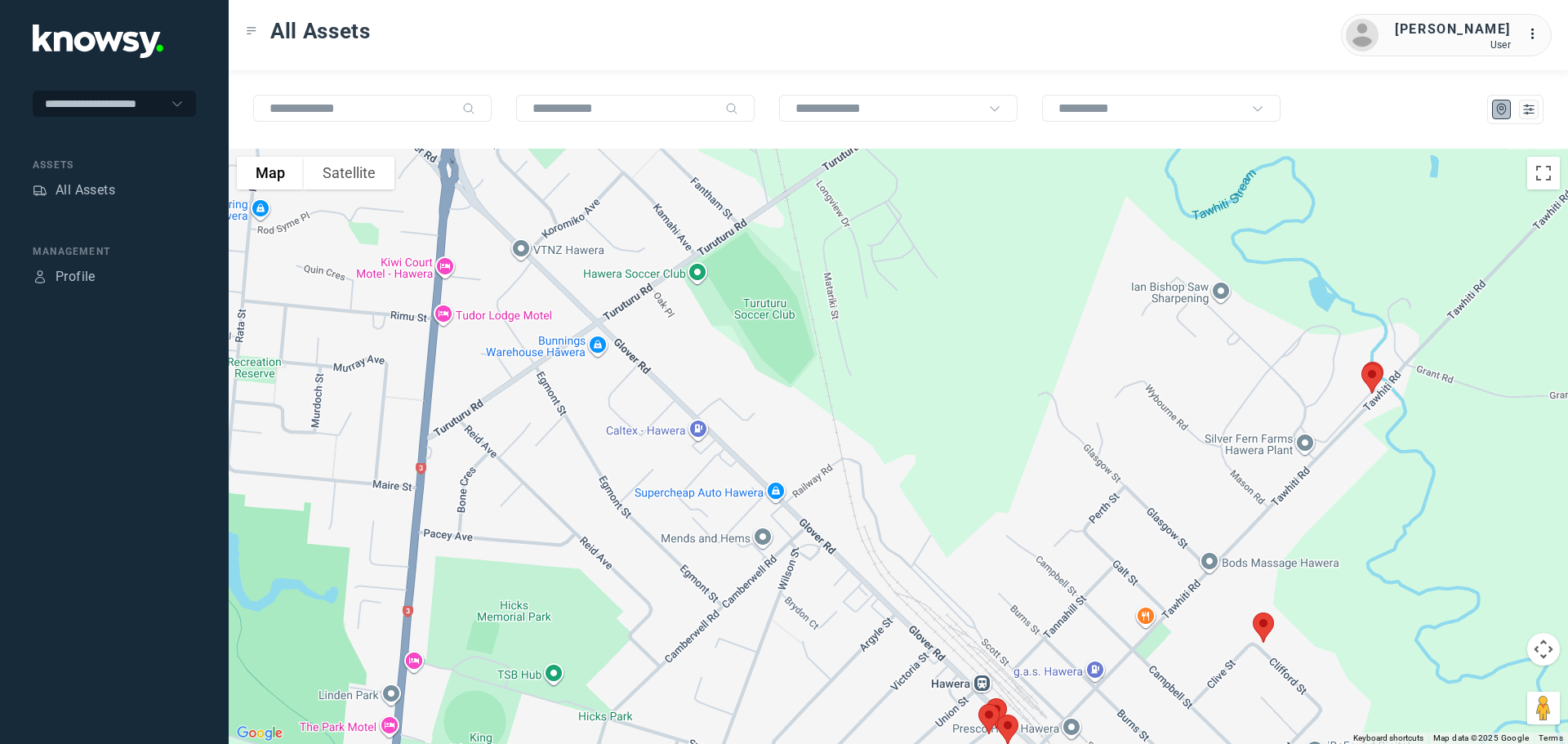
drag, startPoint x: 692, startPoint y: 285, endPoint x: 954, endPoint y: 399, distance: 285.7
click at [1002, 392] on div at bounding box center [898, 446] width 1339 height 595
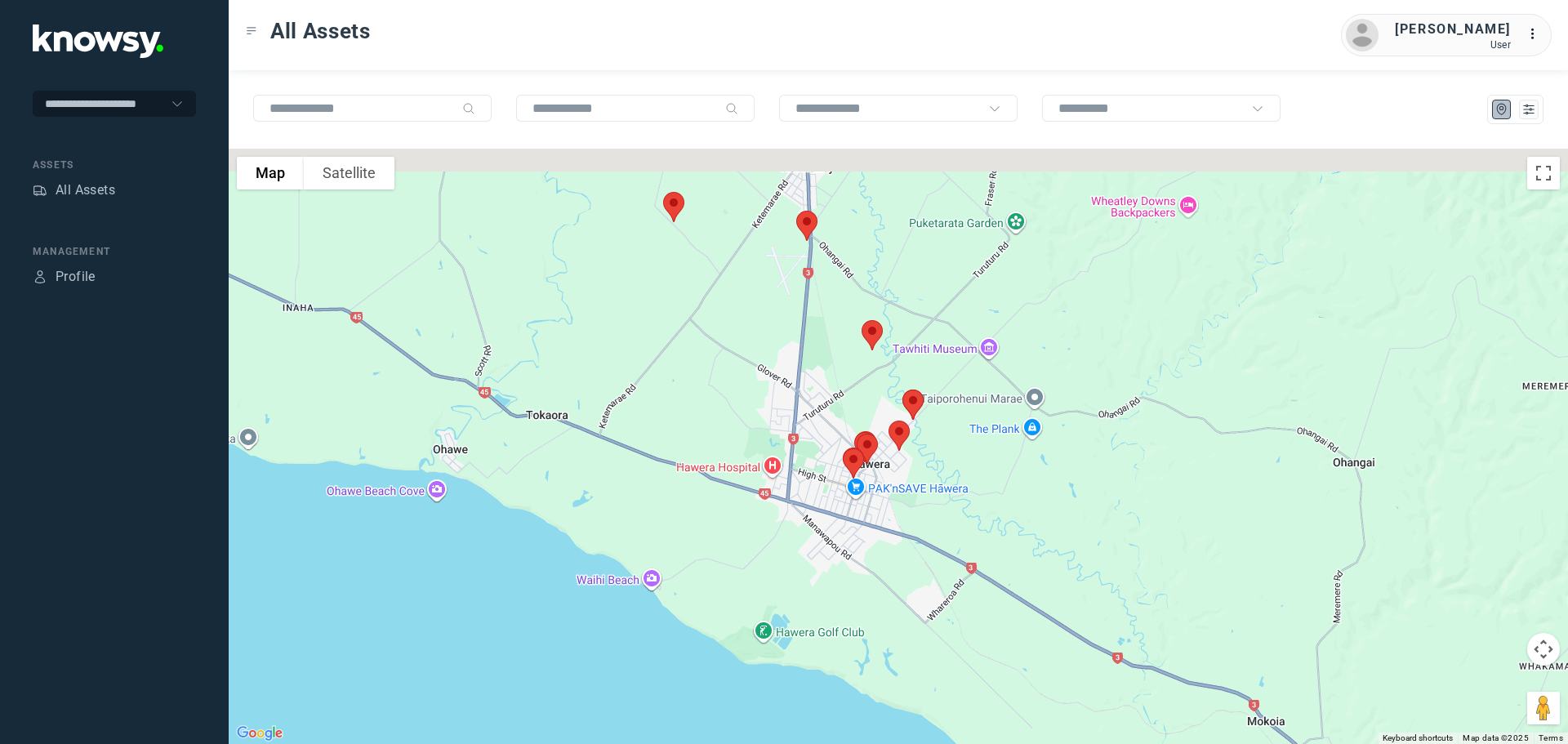
drag, startPoint x: 827, startPoint y: 327, endPoint x: 817, endPoint y: 433, distance: 106.5
click at [817, 432] on div at bounding box center [898, 446] width 1339 height 595
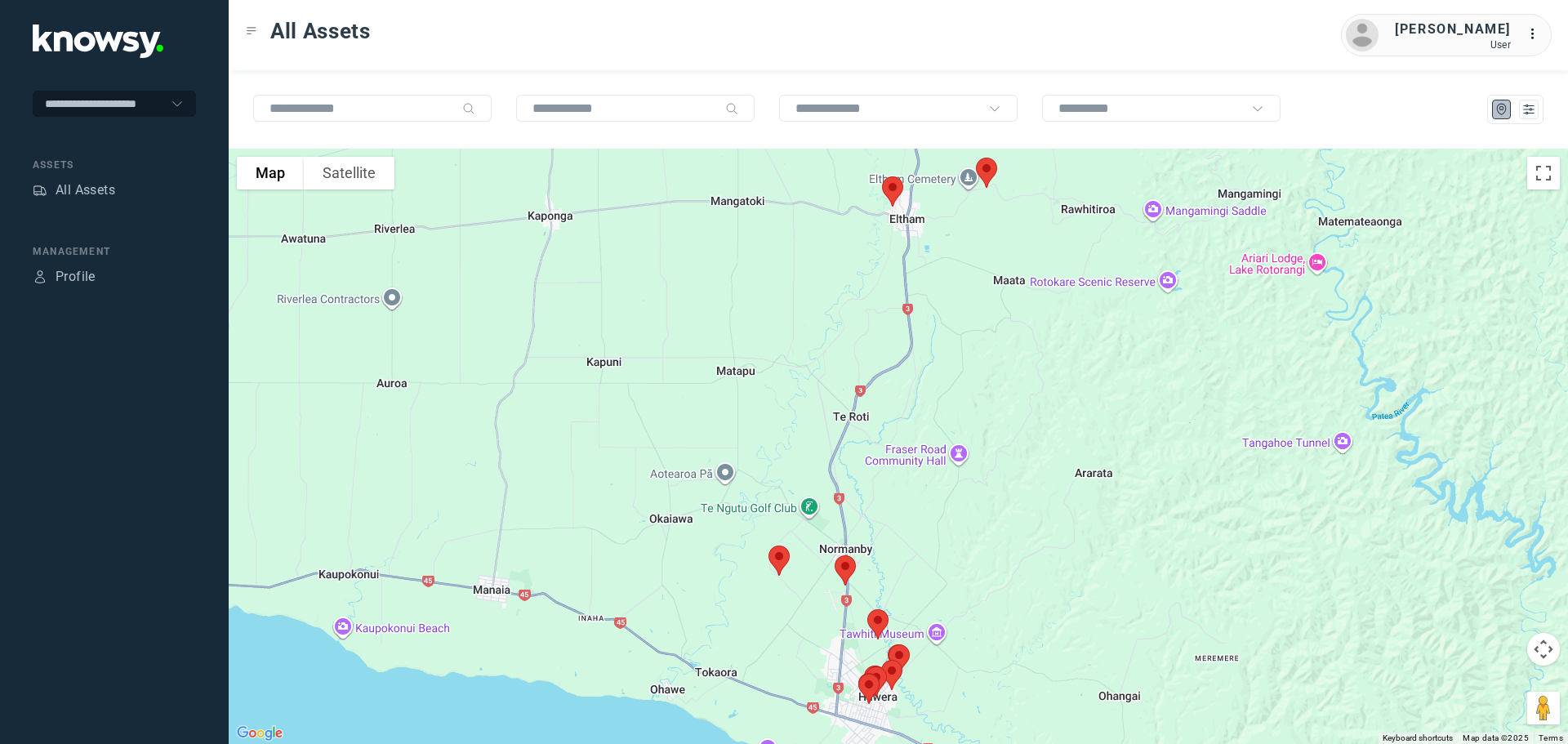
drag, startPoint x: 712, startPoint y: 328, endPoint x: 718, endPoint y: 578, distance: 250.1
click at [719, 579] on div at bounding box center [898, 446] width 1339 height 595
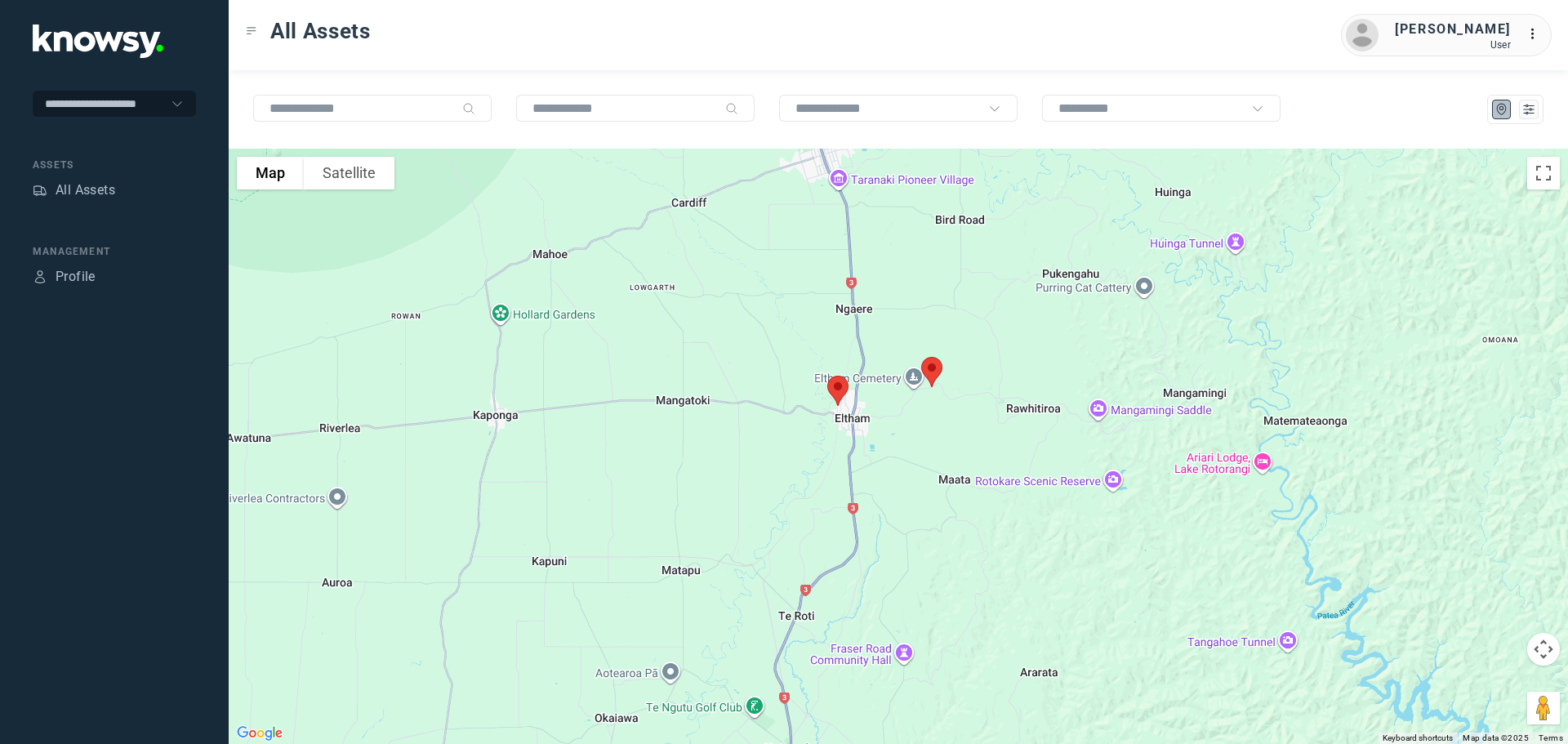
drag, startPoint x: 763, startPoint y: 319, endPoint x: 666, endPoint y: 497, distance: 202.7
click at [667, 497] on div at bounding box center [898, 446] width 1339 height 595
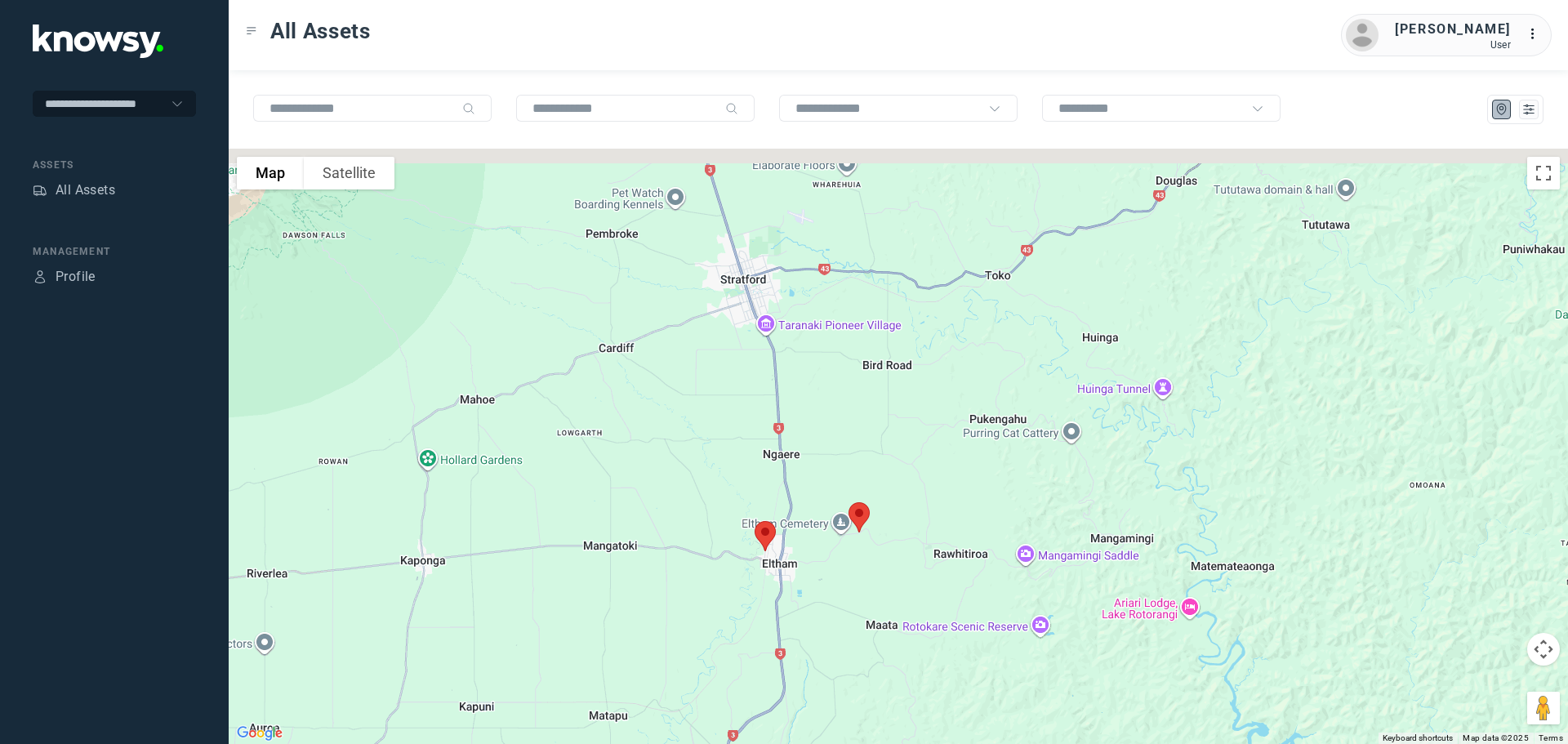
drag, startPoint x: 734, startPoint y: 438, endPoint x: 739, endPoint y: 523, distance: 85.1
click at [740, 526] on div at bounding box center [898, 446] width 1339 height 595
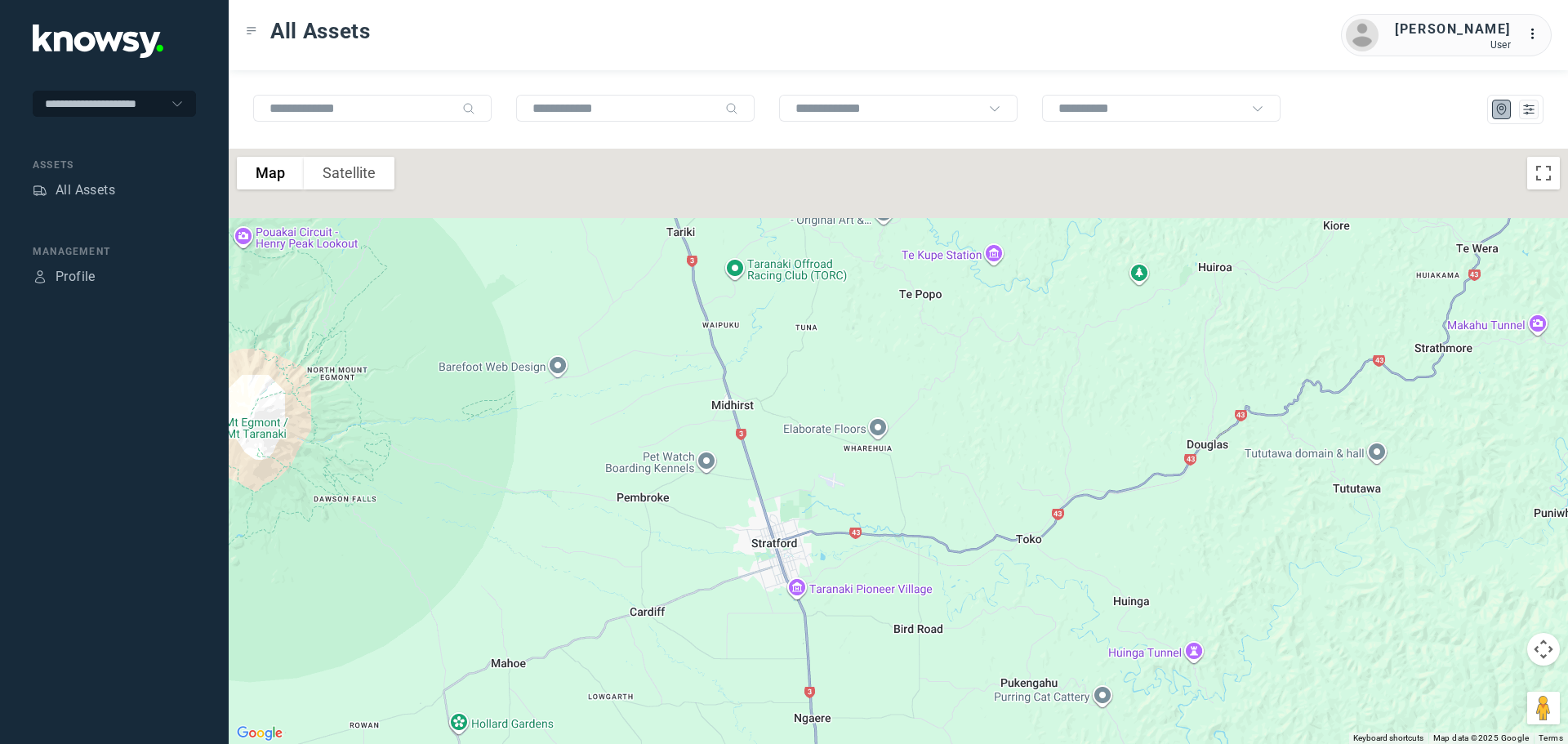
drag, startPoint x: 755, startPoint y: 398, endPoint x: 791, endPoint y: 633, distance: 237.7
click at [820, 673] on div at bounding box center [898, 446] width 1339 height 595
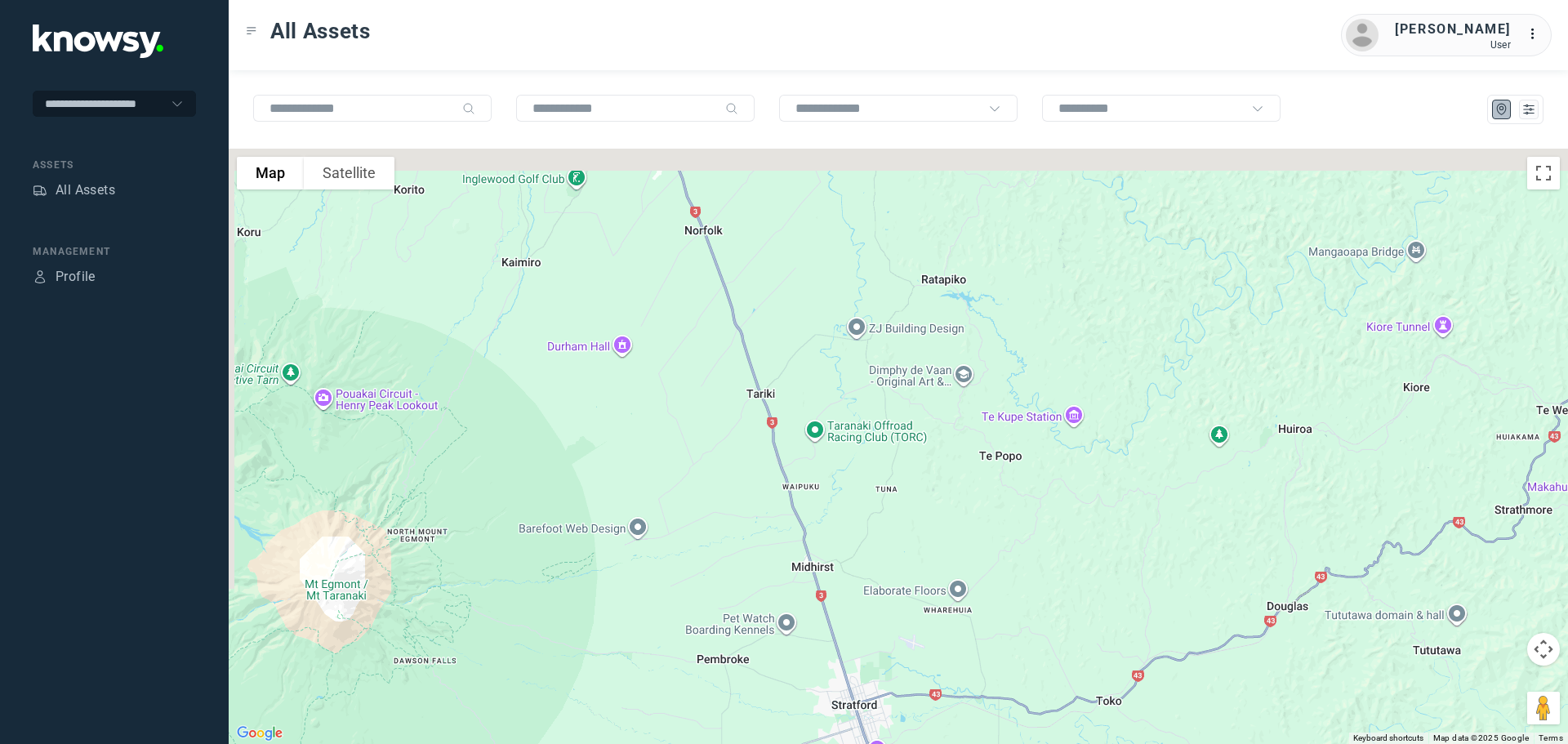
drag, startPoint x: 785, startPoint y: 486, endPoint x: 806, endPoint y: 632, distance: 147.5
click at [815, 686] on div at bounding box center [898, 446] width 1339 height 595
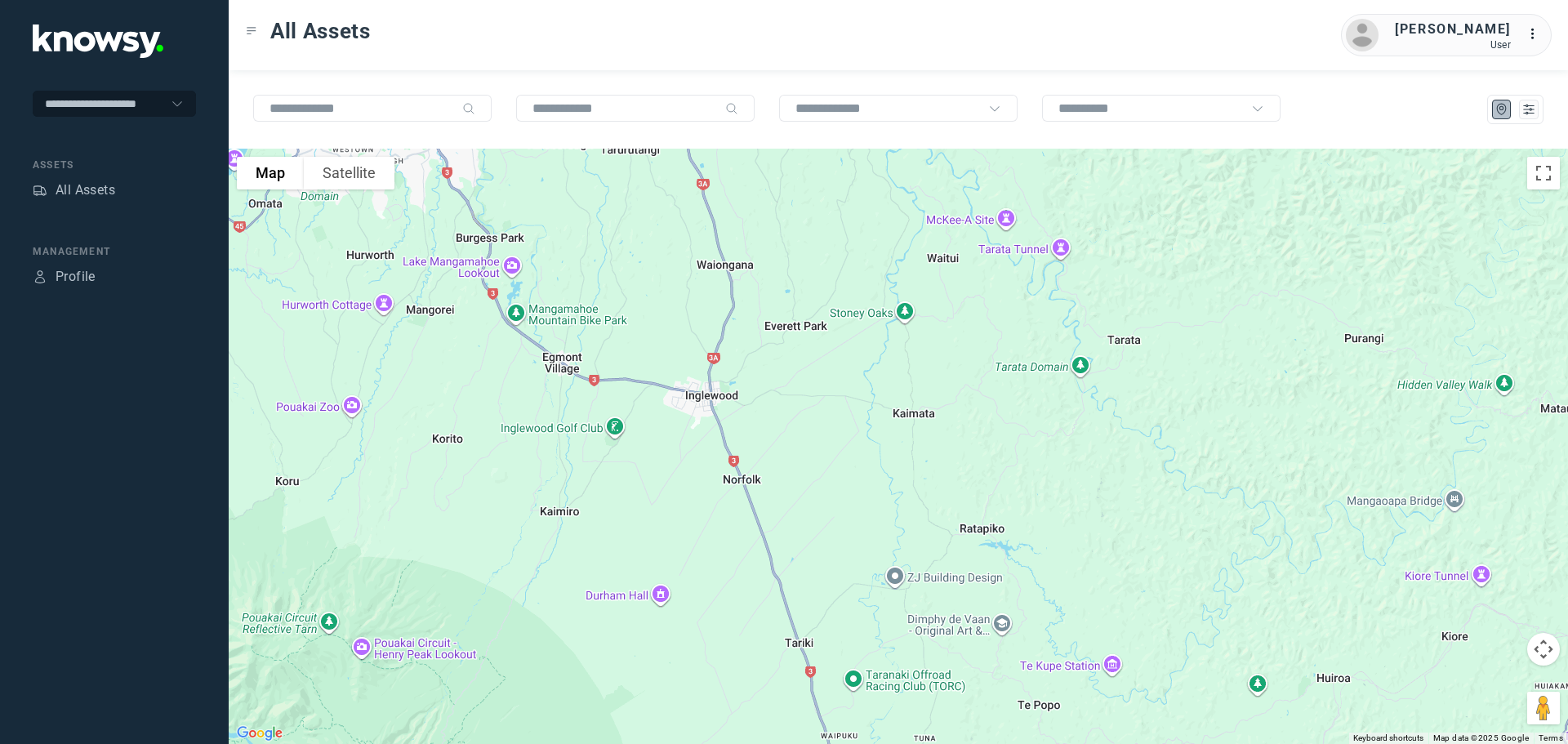
drag, startPoint x: 775, startPoint y: 469, endPoint x: 809, endPoint y: 714, distance: 247.3
click at [818, 742] on div at bounding box center [898, 446] width 1339 height 595
